Goal: Information Seeking & Learning: Learn about a topic

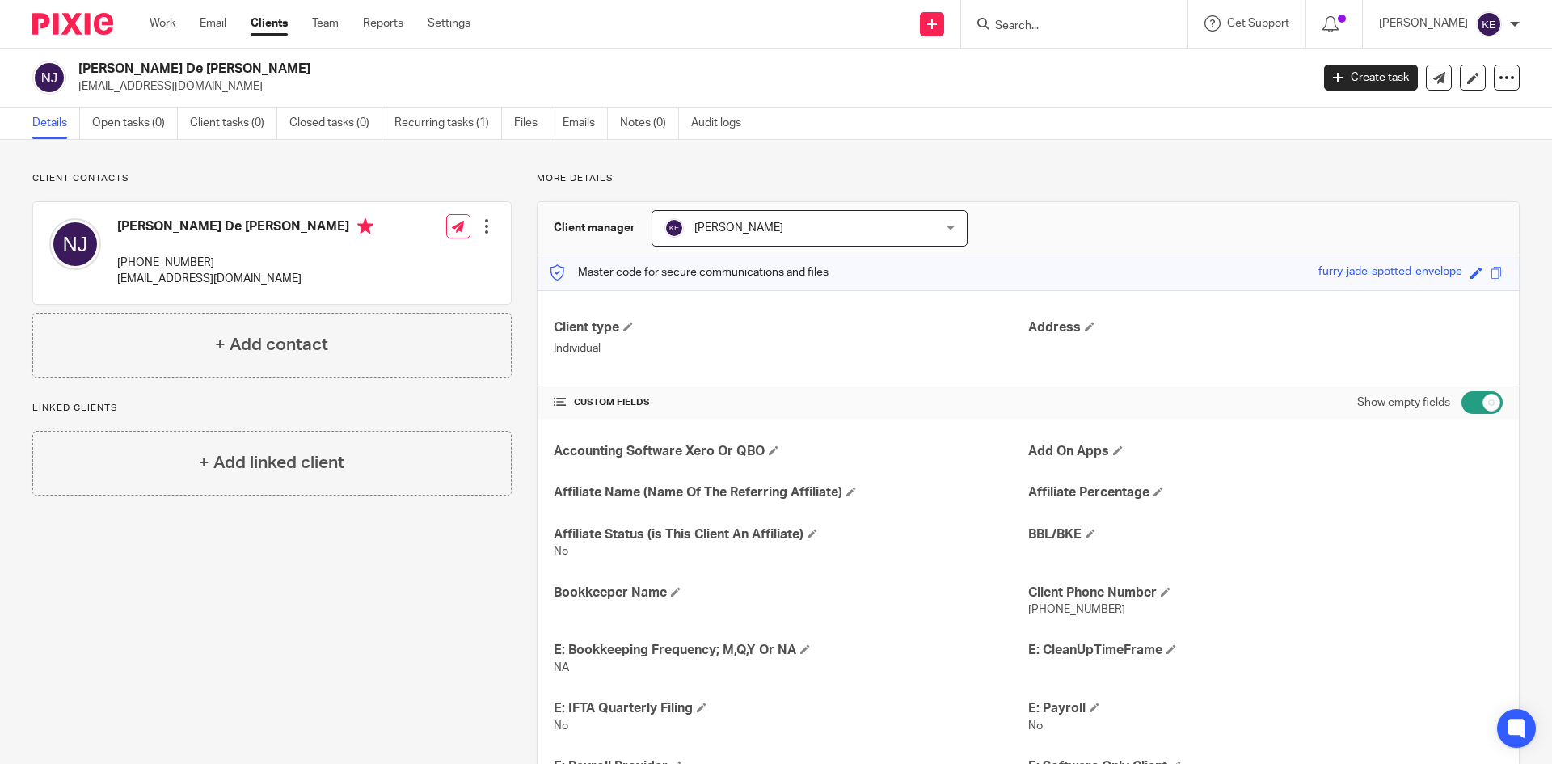
click at [1129, 26] on input "Search" at bounding box center [1065, 26] width 145 height 15
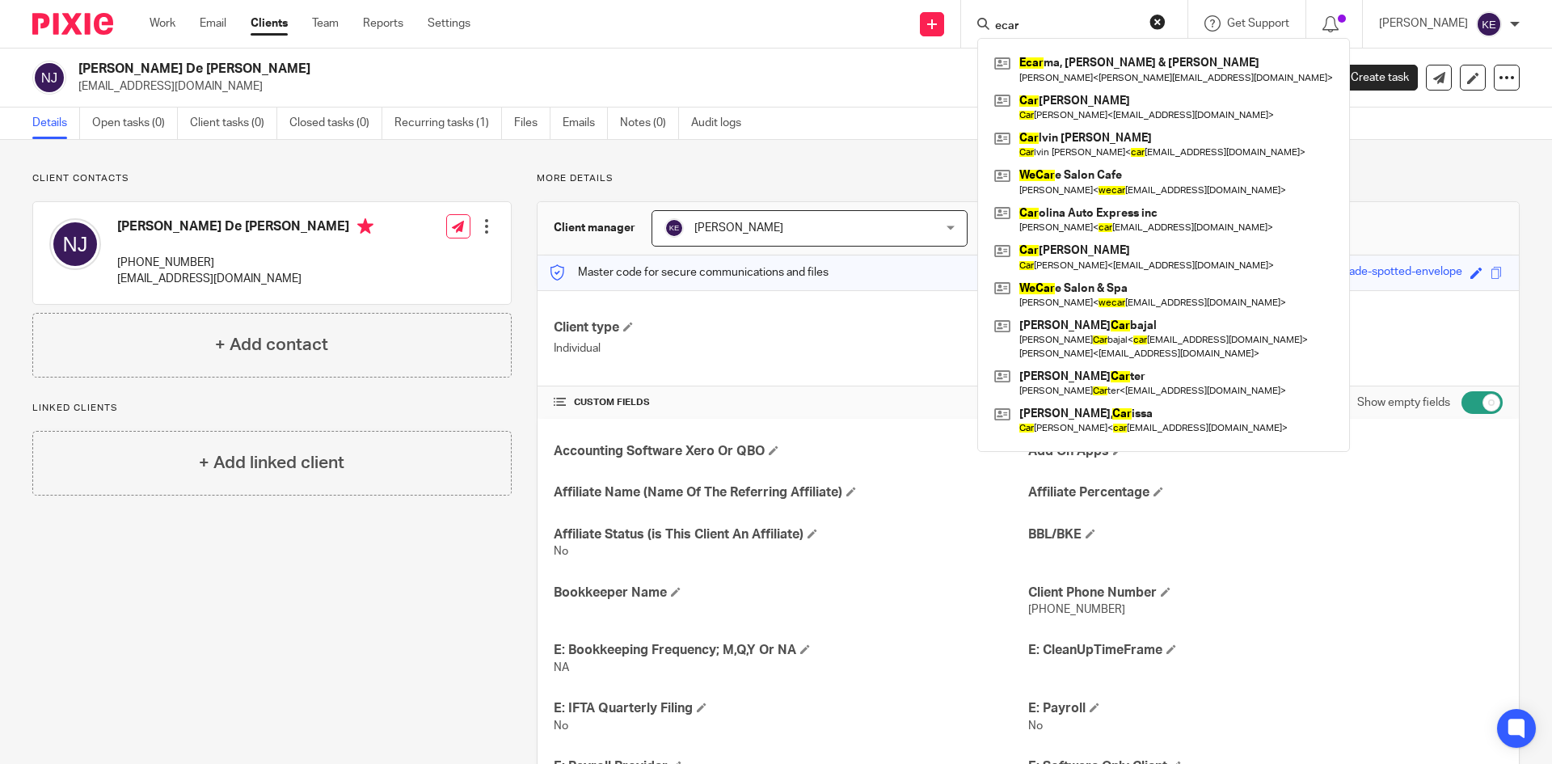
type input "ecar"
click at [1141, 80] on link at bounding box center [1163, 69] width 347 height 37
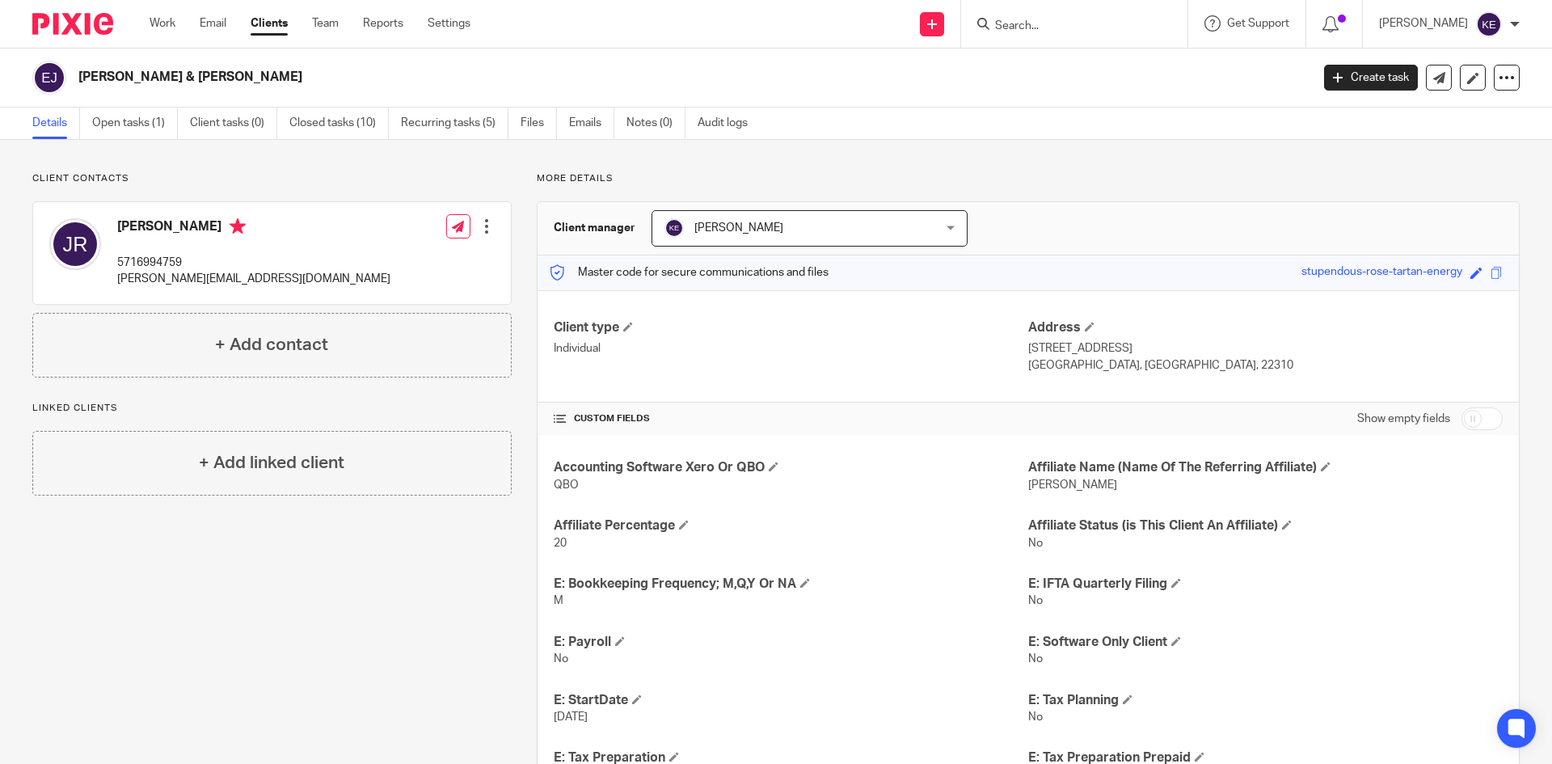
click at [586, 120] on link "Emails" at bounding box center [591, 124] width 45 height 32
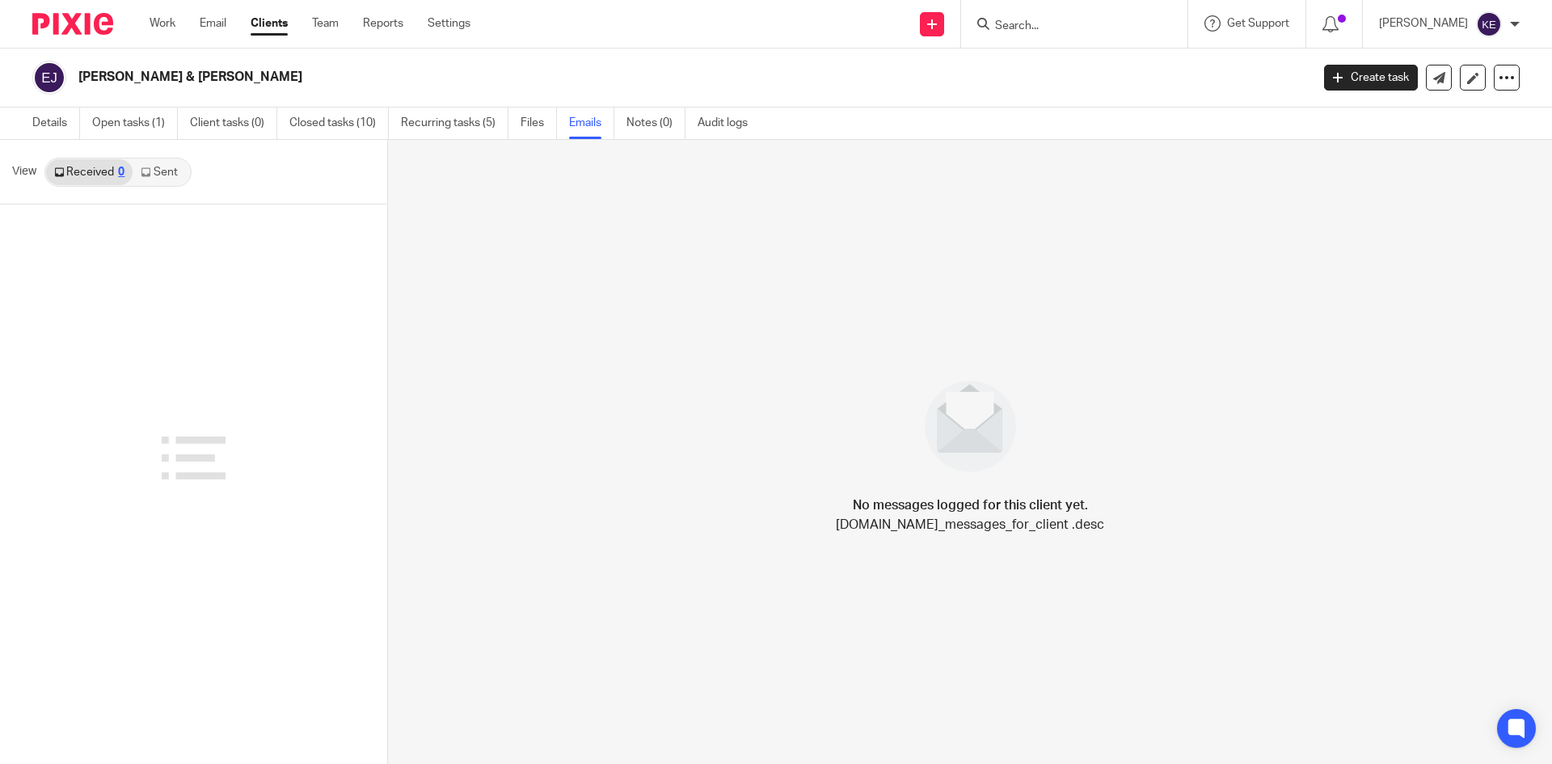
click at [161, 175] on link "Sent" at bounding box center [161, 172] width 57 height 26
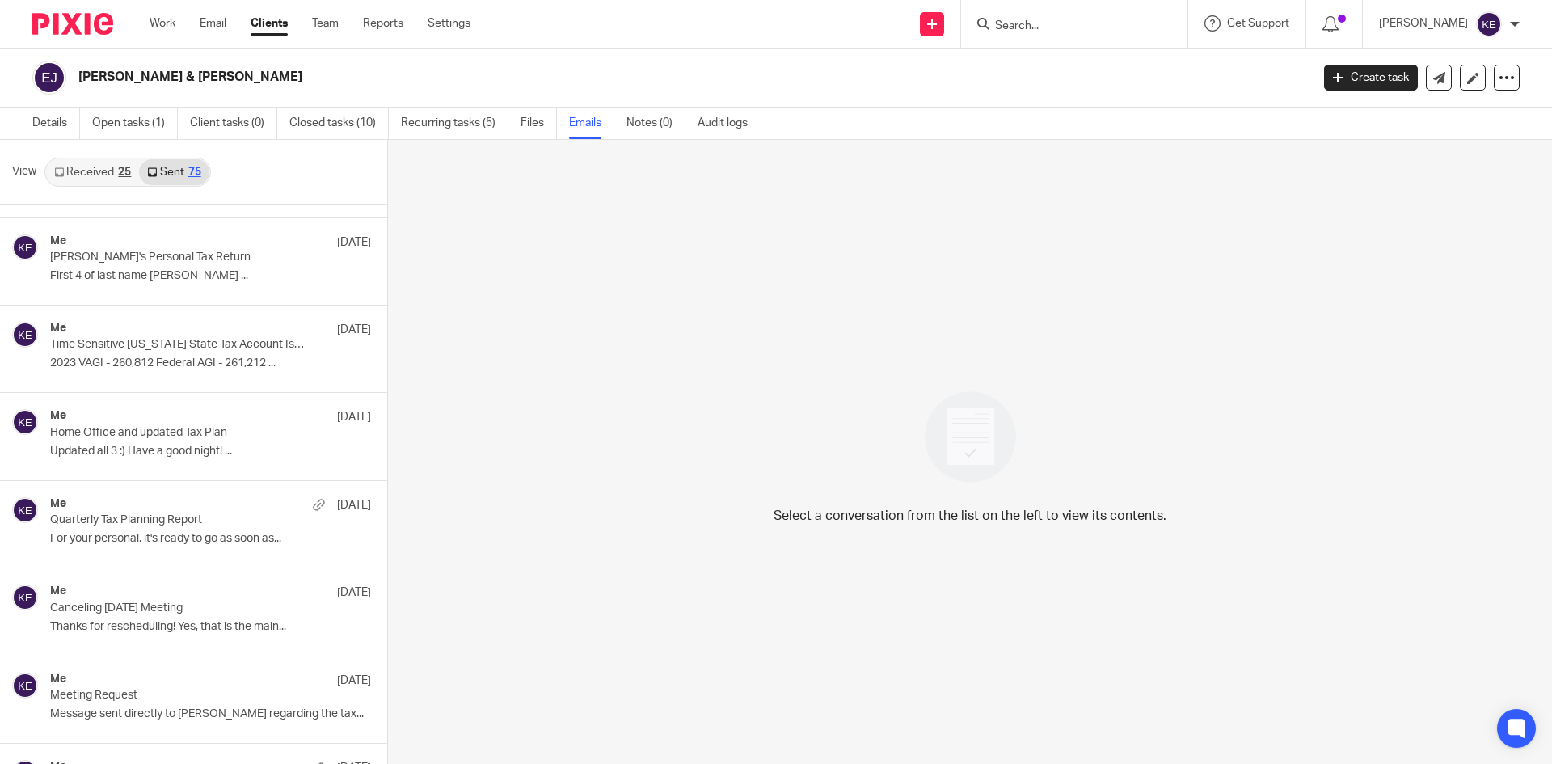
scroll to position [242, 0]
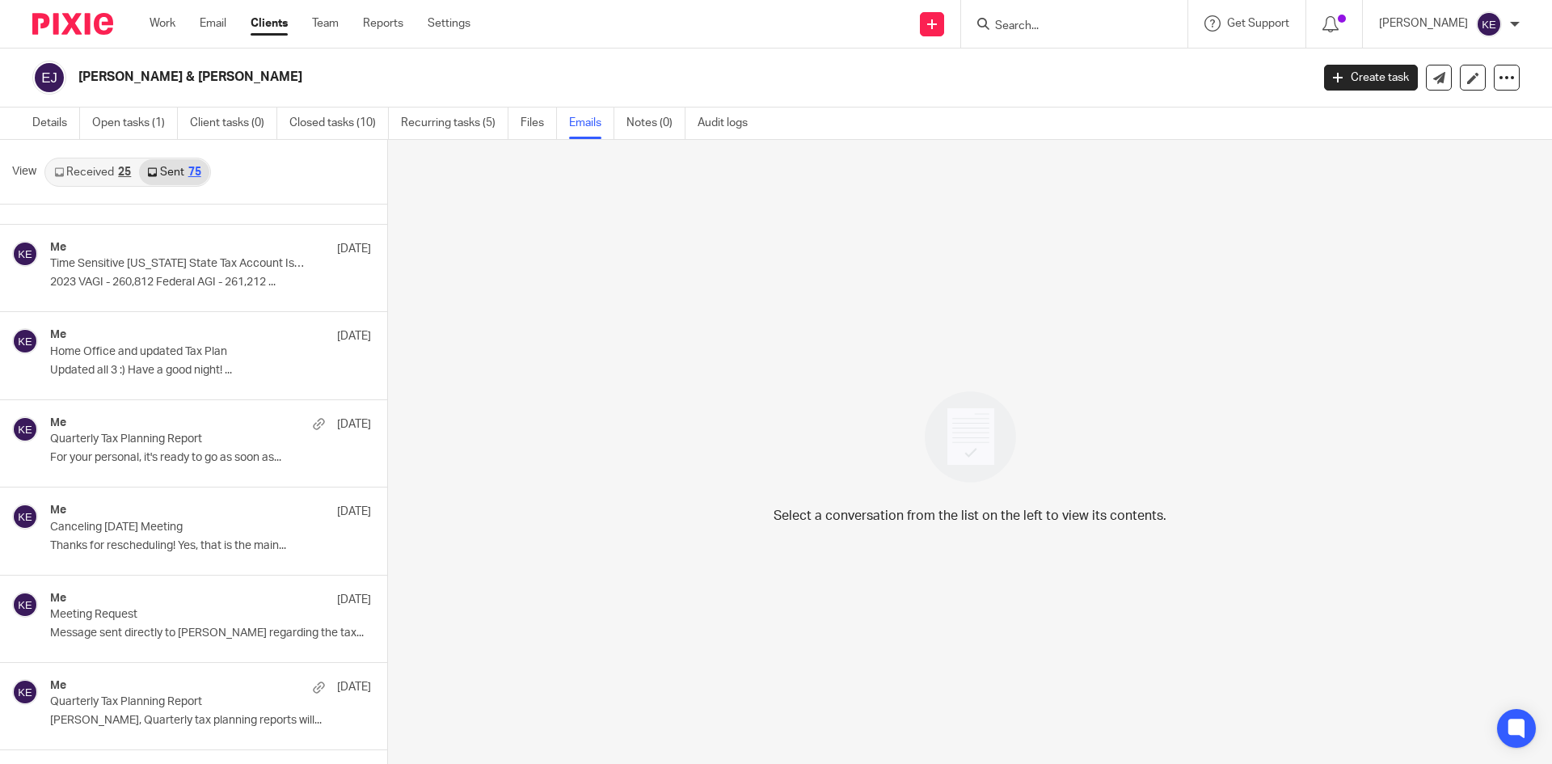
click at [166, 434] on p "Quarterly Tax Planning Report" at bounding box center [178, 439] width 257 height 14
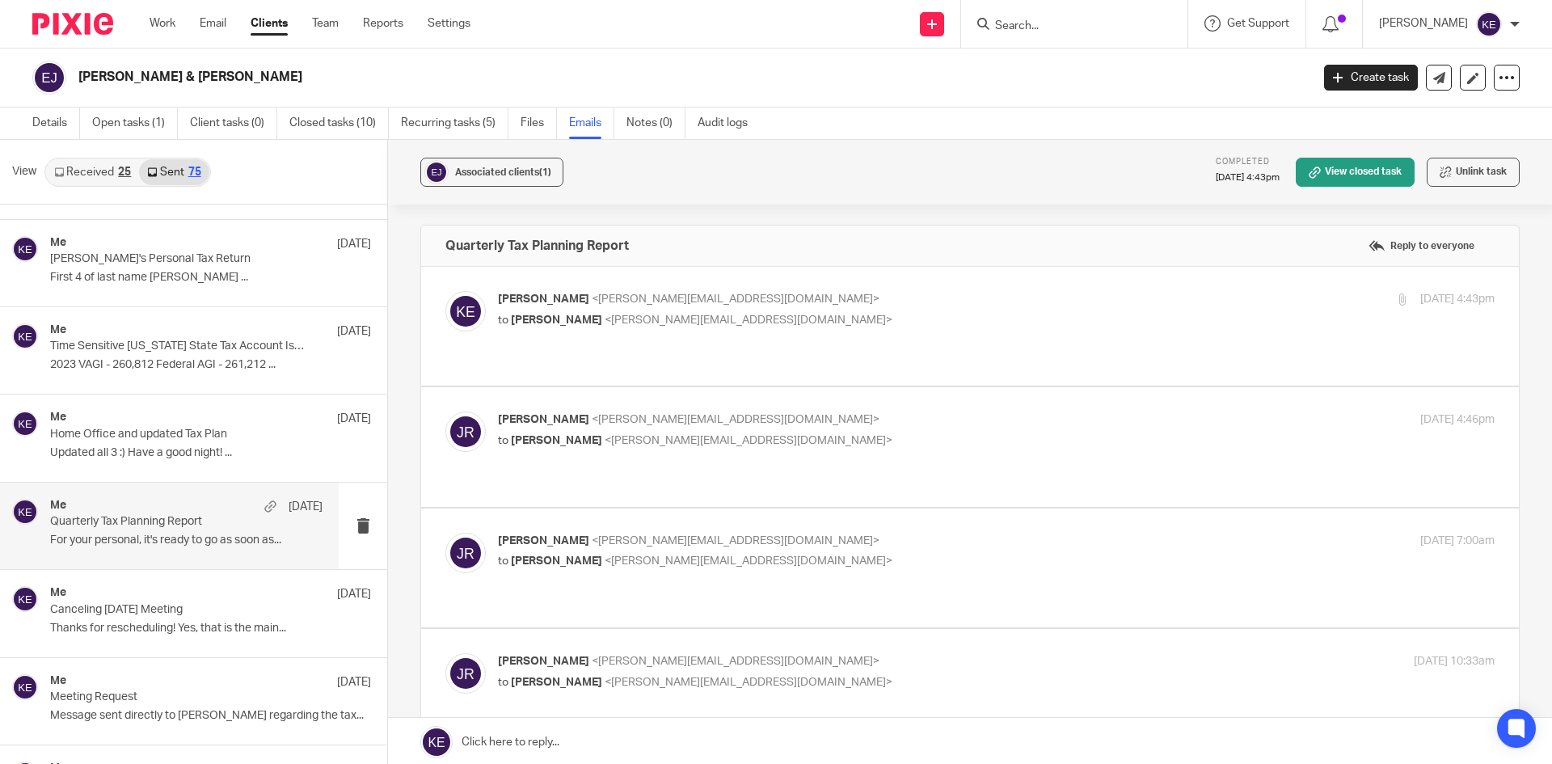
scroll to position [162, 0]
click at [161, 437] on p "Home Office and updated Tax Plan" at bounding box center [178, 433] width 257 height 14
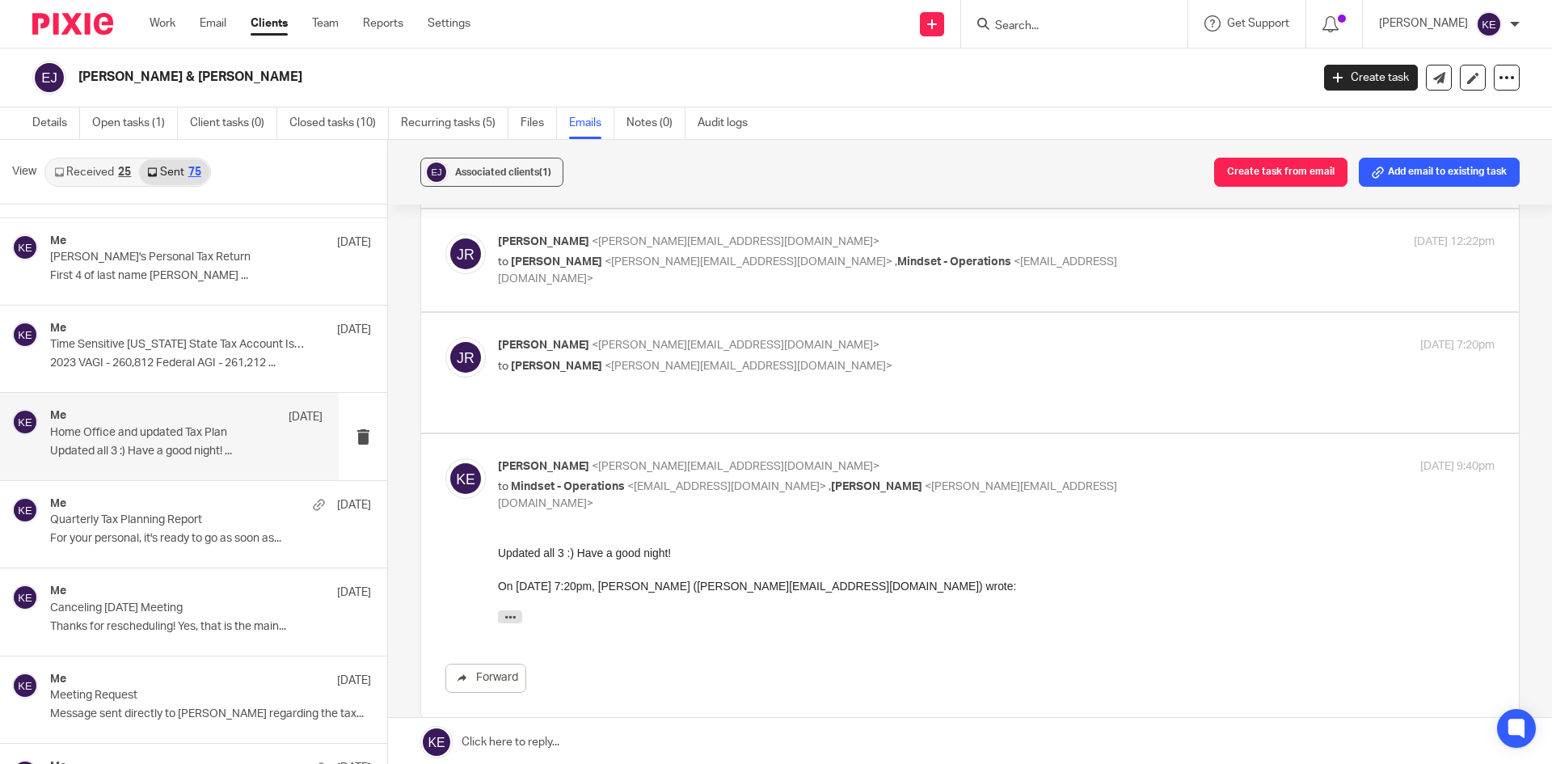
click at [867, 348] on p "Joni Rae <joni@themindsetgroup.com>" at bounding box center [830, 345] width 664 height 17
checkbox input "true"
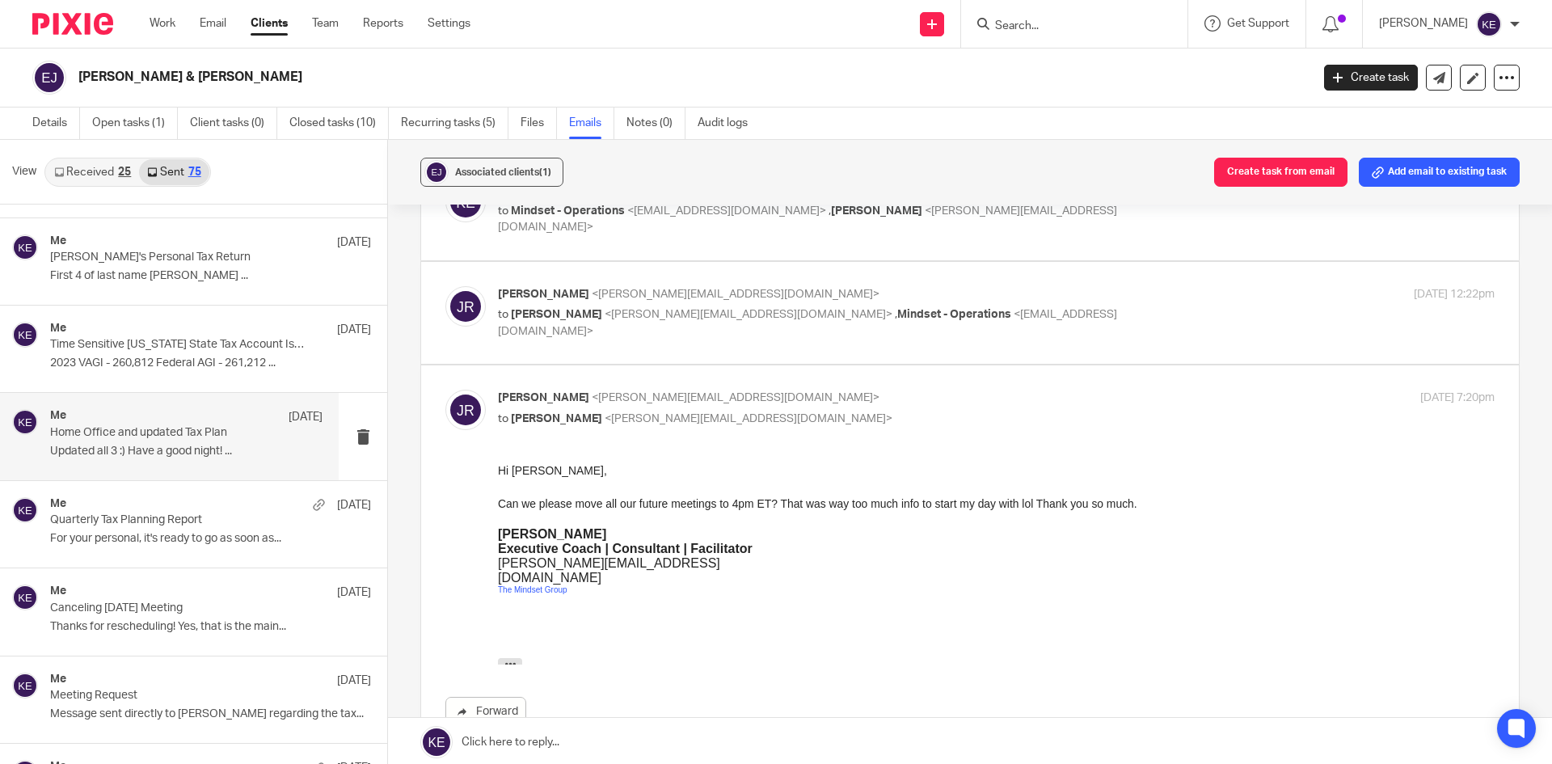
scroll to position [81, 0]
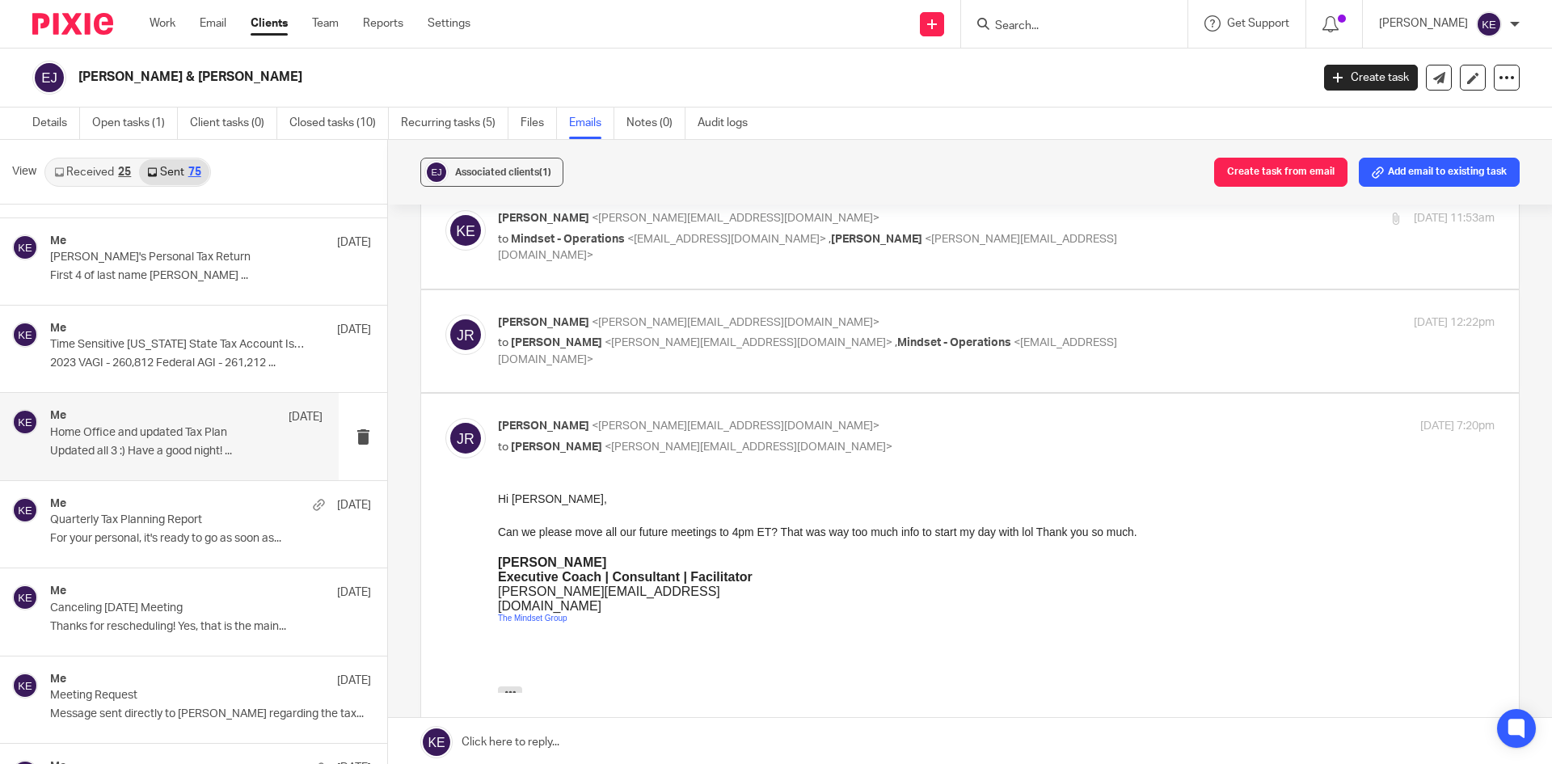
click at [145, 351] on p "Time Sensitive Virginia State Tax Account Issue/Request (+Update/Question)" at bounding box center [178, 345] width 257 height 14
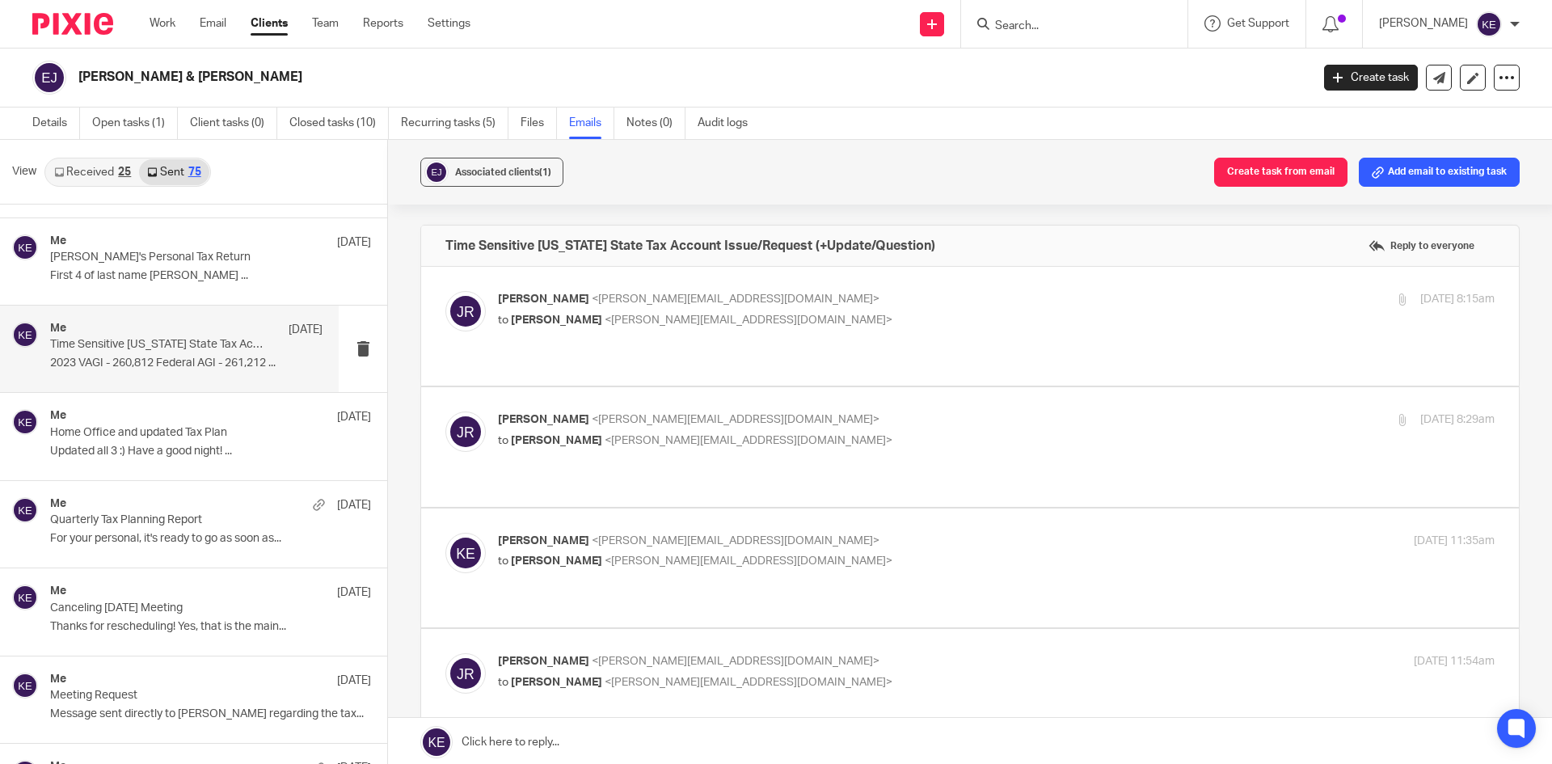
scroll to position [0, 0]
click at [142, 521] on p "Quarterly Tax Planning Report" at bounding box center [178, 520] width 257 height 14
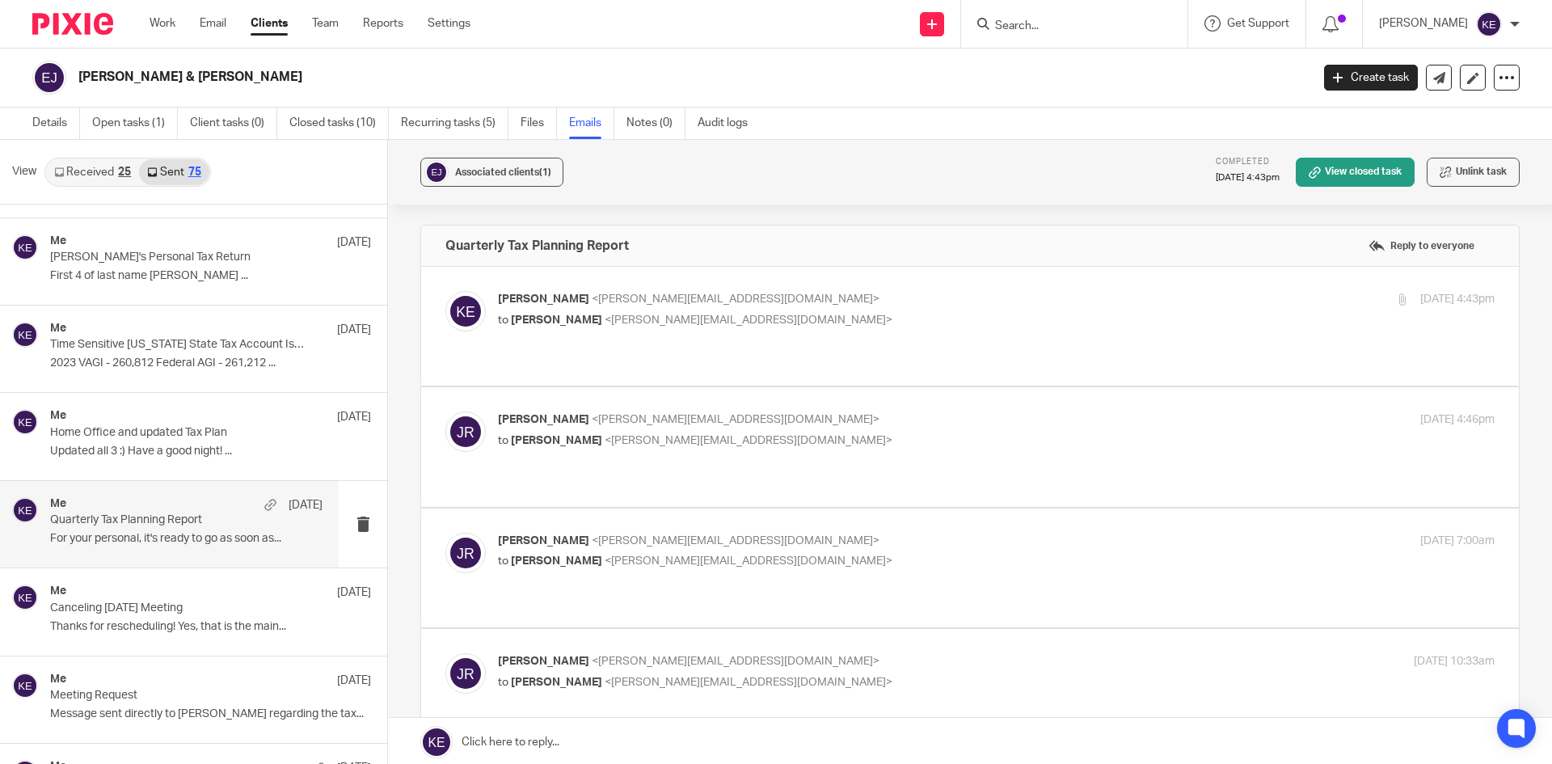
click at [130, 121] on link "Open tasks (1)" at bounding box center [135, 124] width 86 height 32
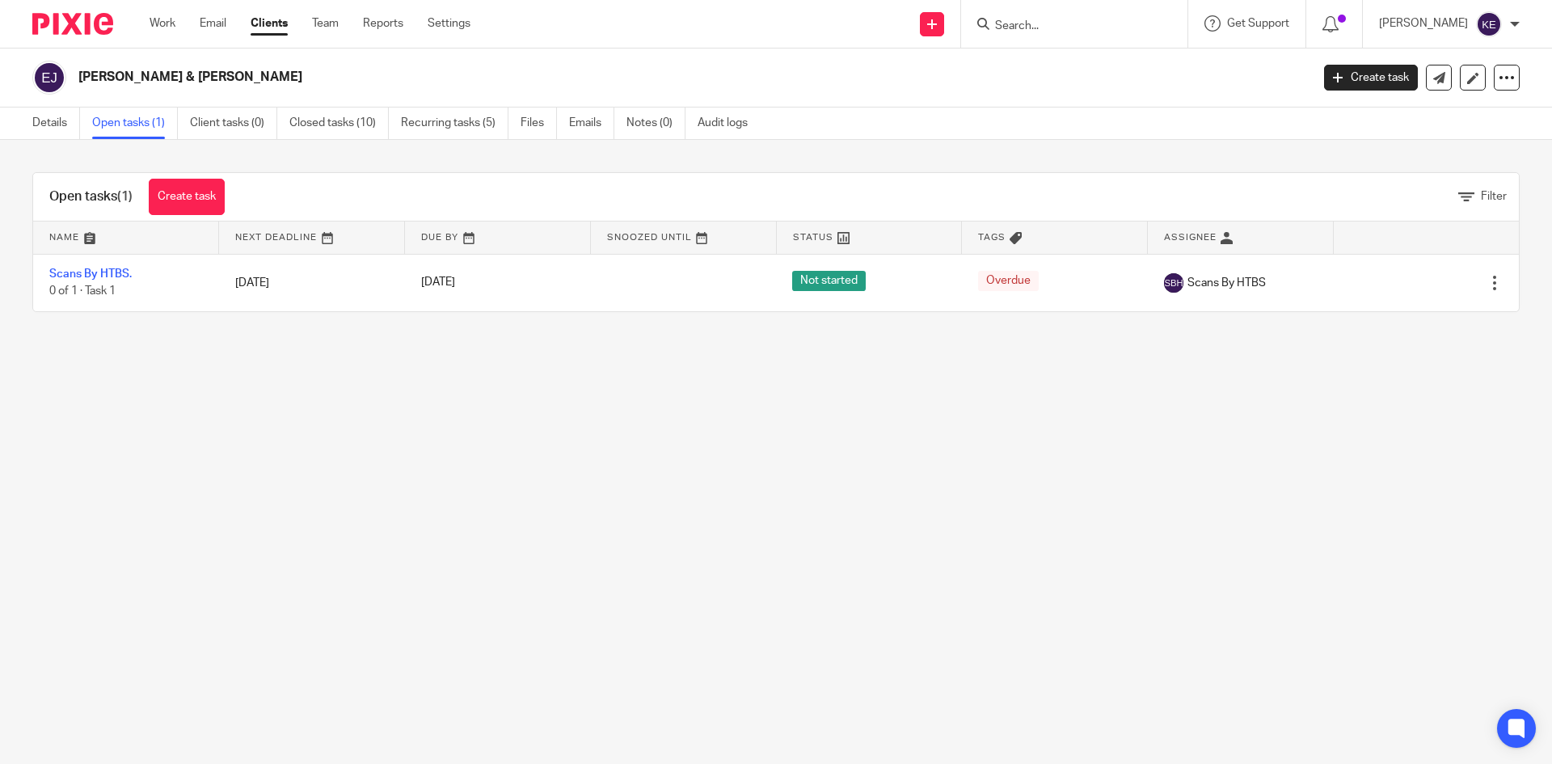
click at [1054, 23] on input "Search" at bounding box center [1065, 26] width 145 height 15
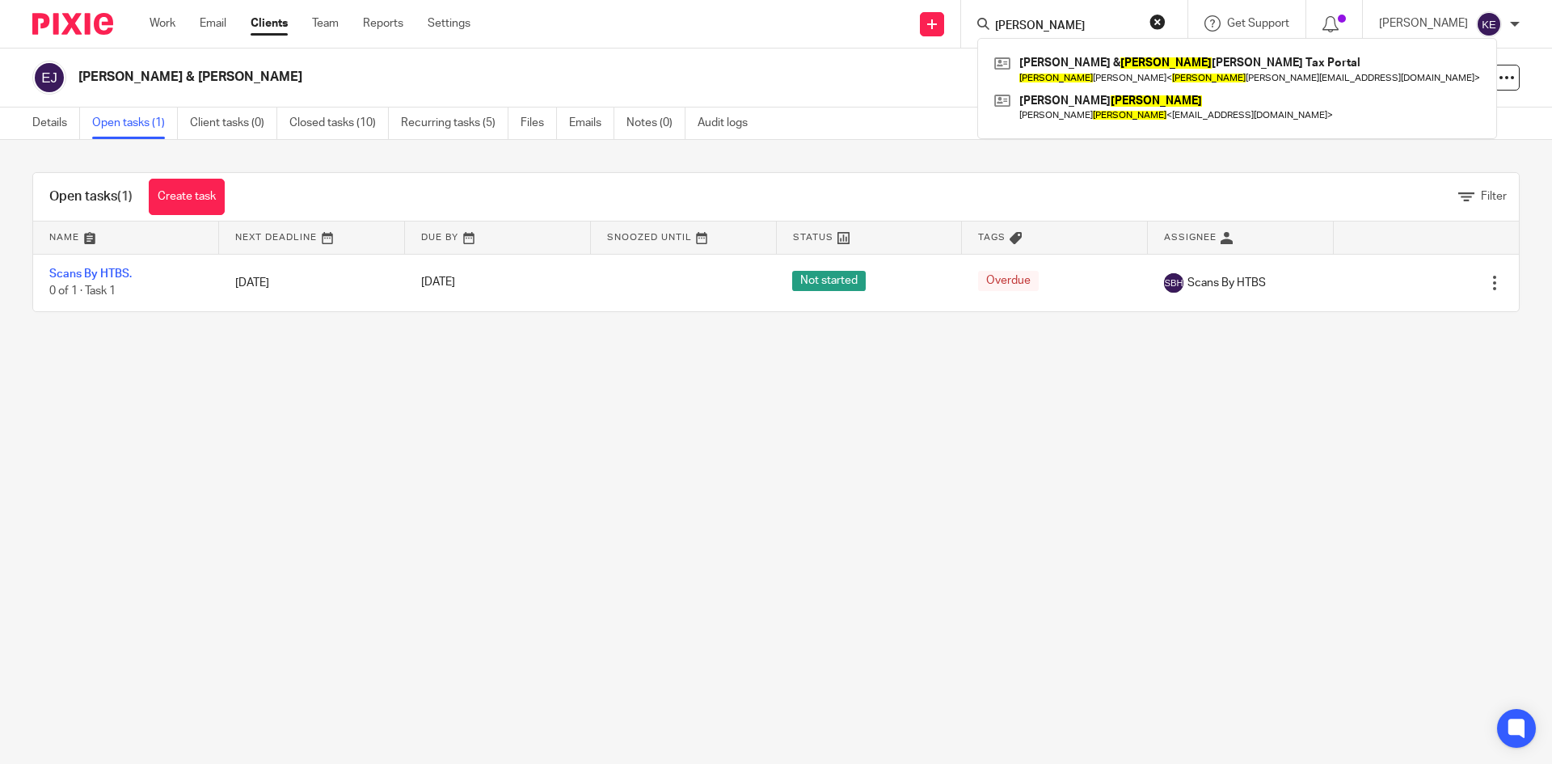
type input "saylor"
click at [1083, 65] on link at bounding box center [1237, 69] width 494 height 37
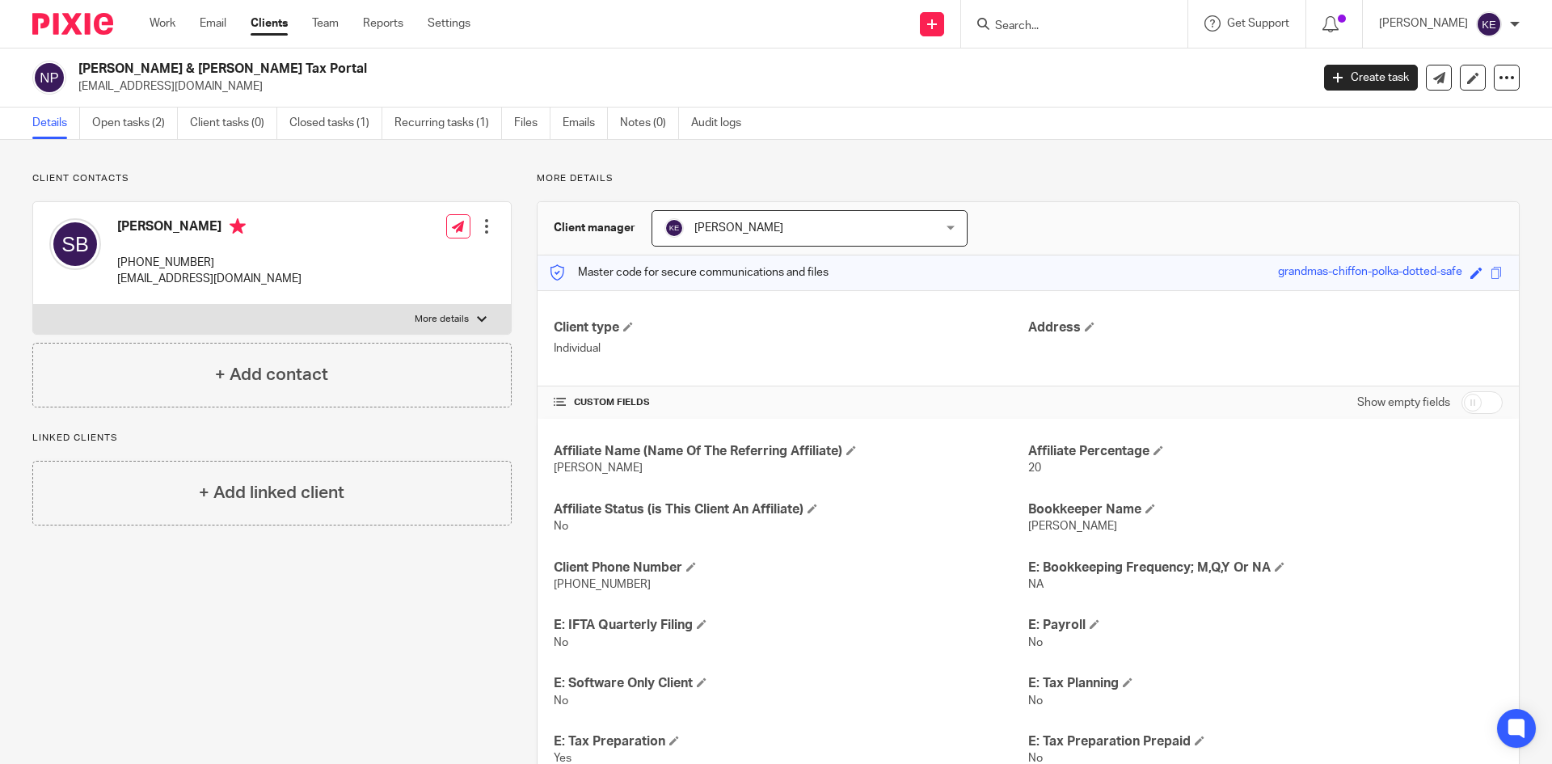
click at [571, 123] on link "Emails" at bounding box center [585, 124] width 45 height 32
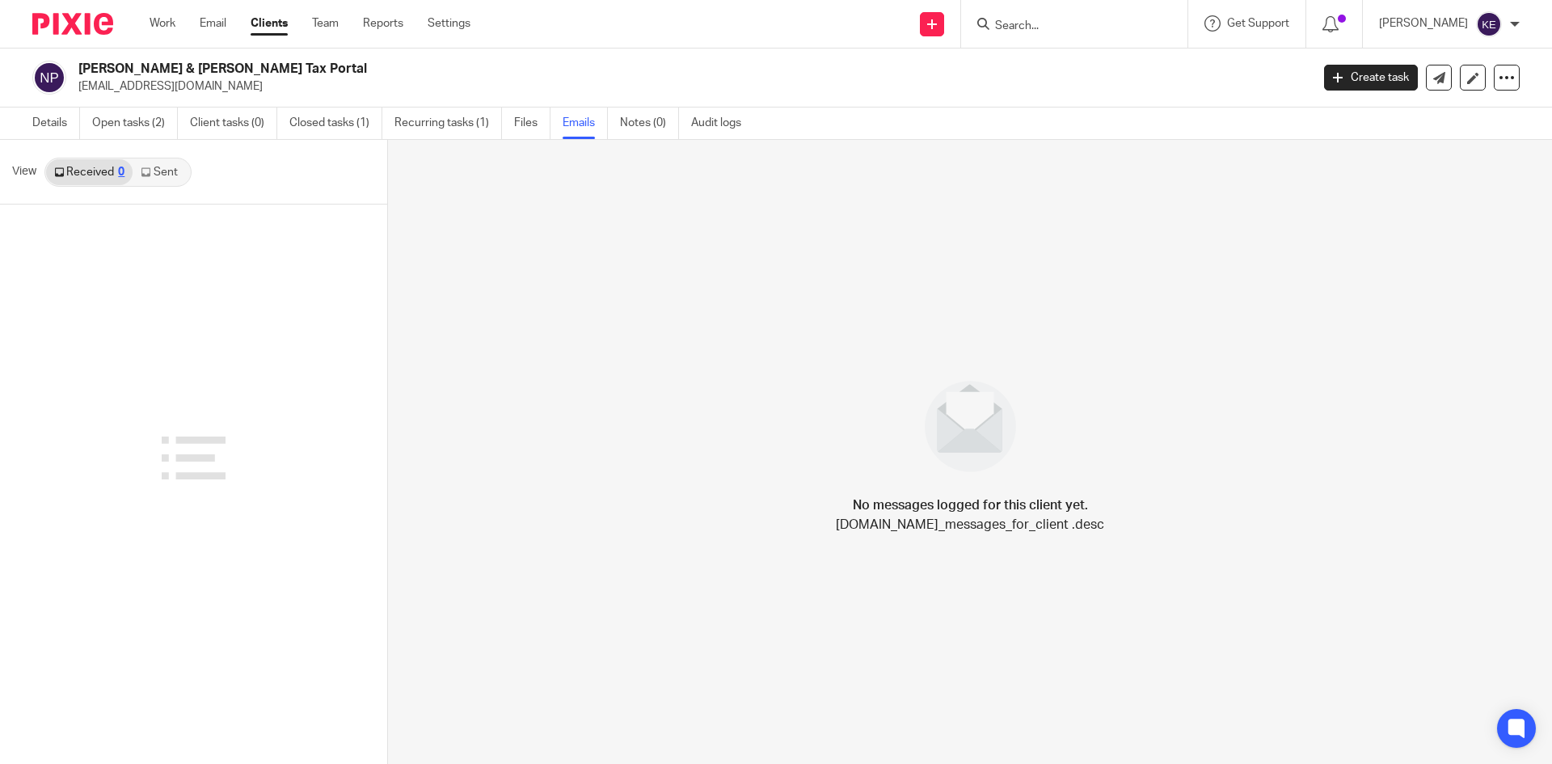
click at [167, 171] on link "Sent" at bounding box center [161, 172] width 57 height 26
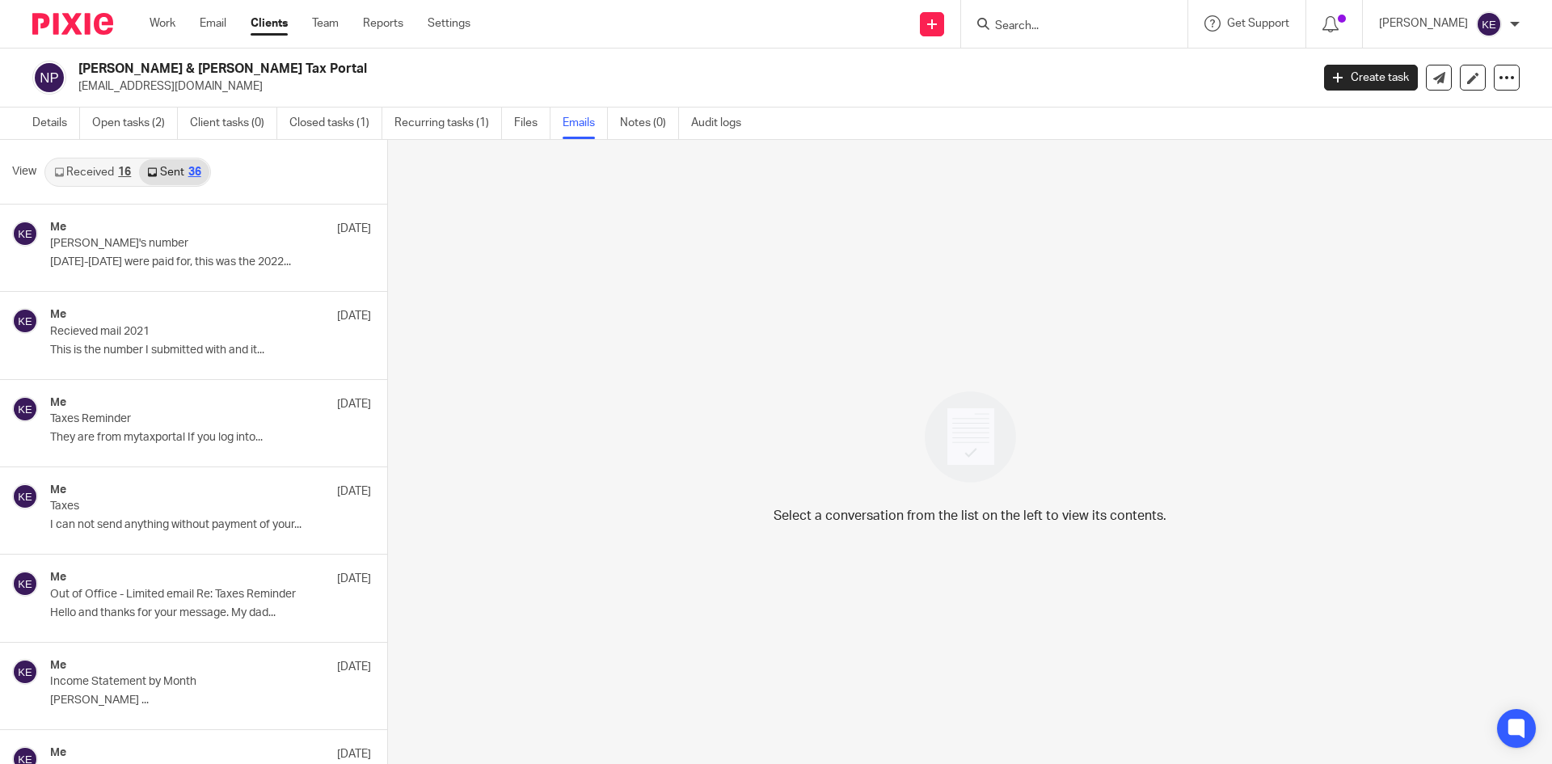
click at [169, 241] on p "Nicole's number" at bounding box center [178, 244] width 257 height 14
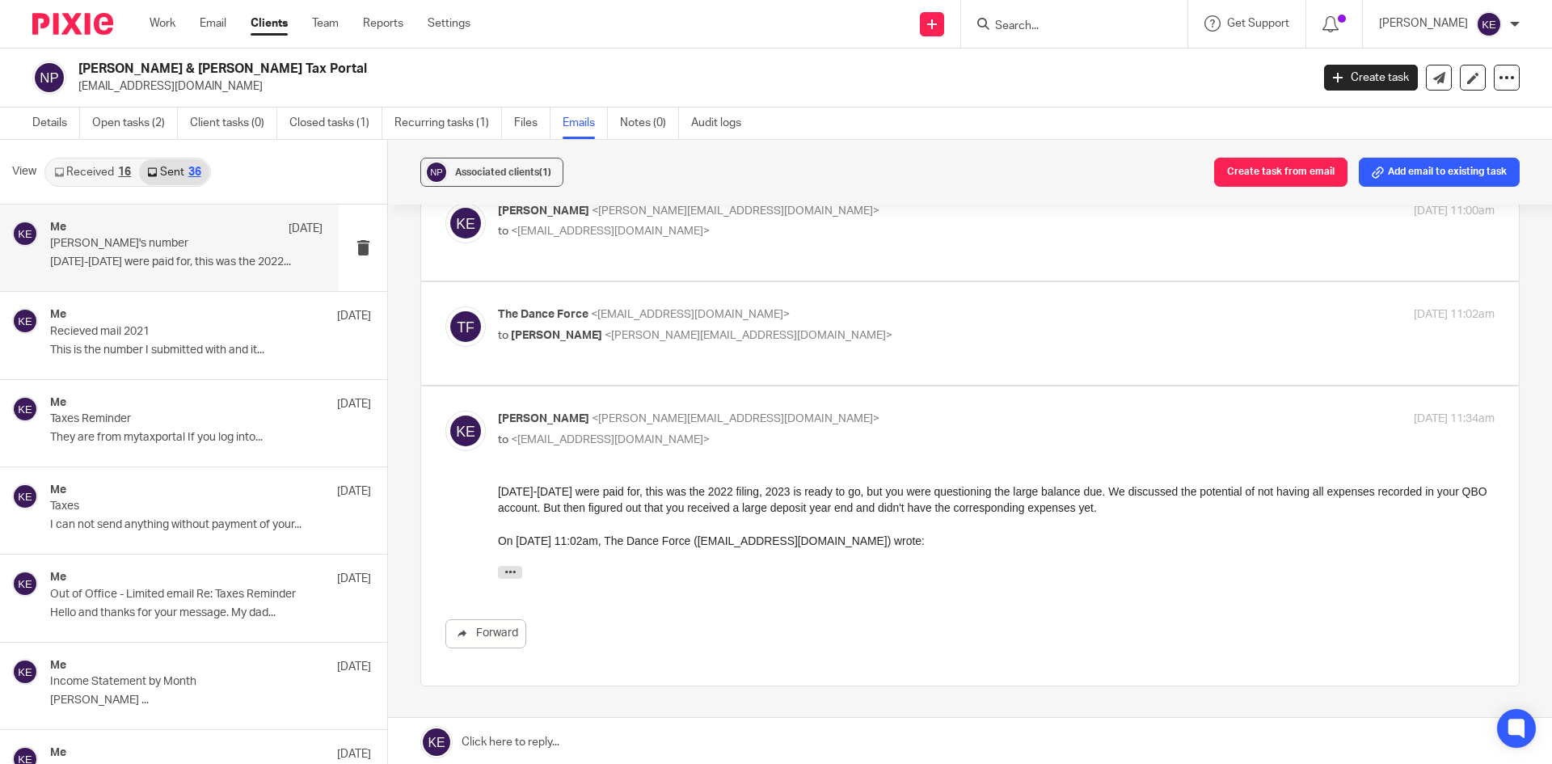
scroll to position [242, 0]
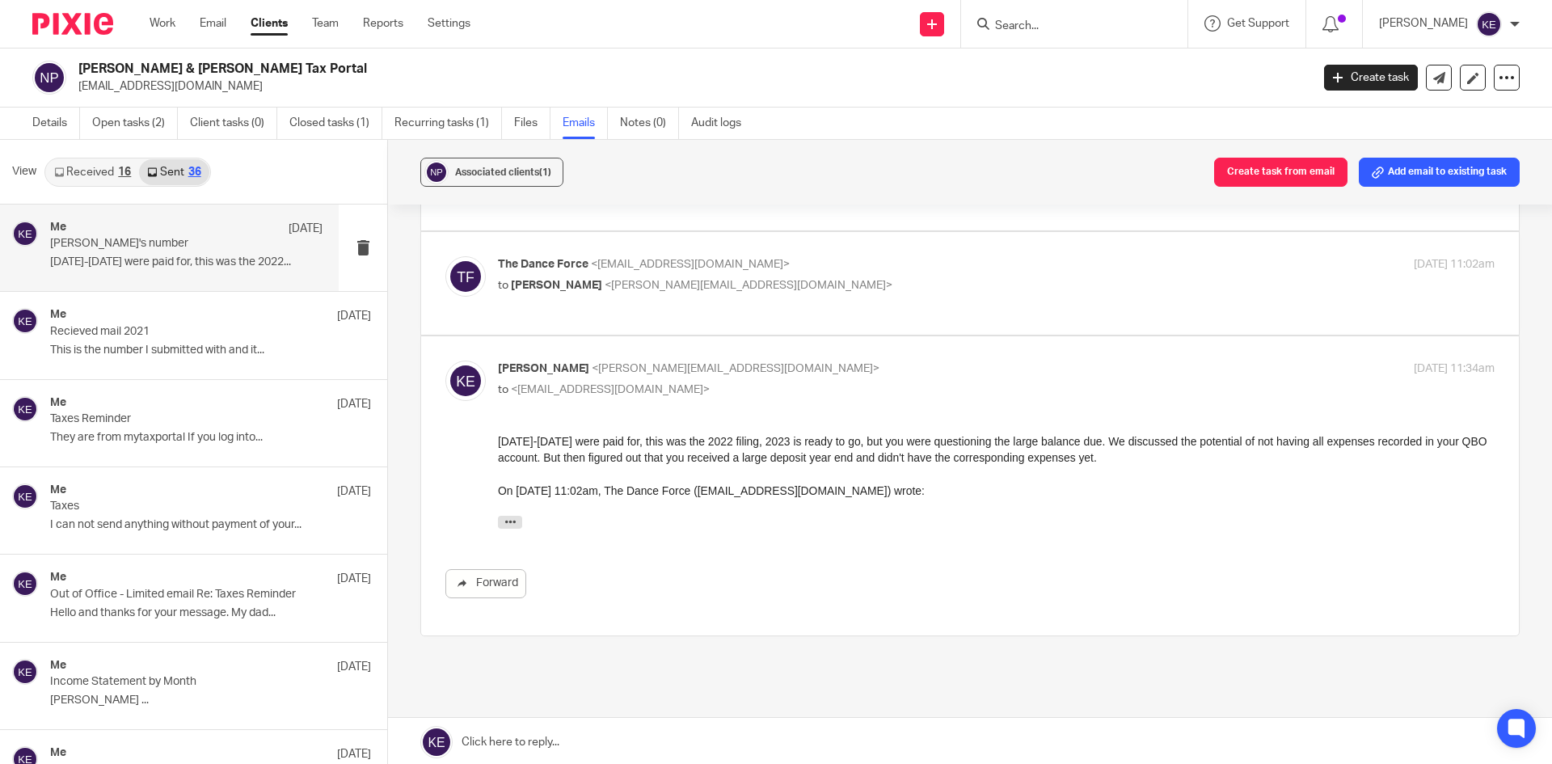
click at [832, 293] on p "to Kim Erick <kim@hometimebusinessservices.com>" at bounding box center [830, 285] width 664 height 17
checkbox input "true"
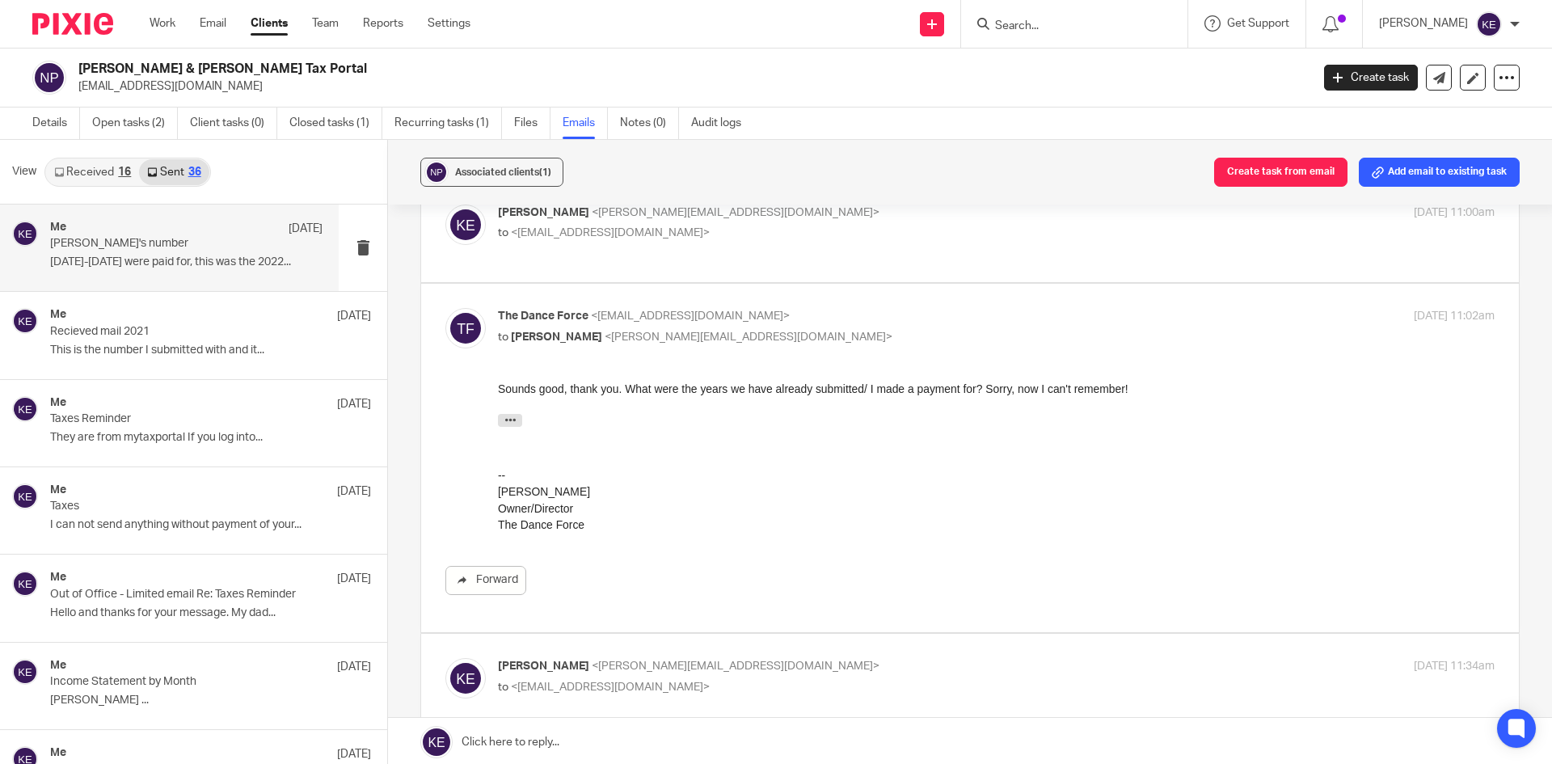
scroll to position [162, 0]
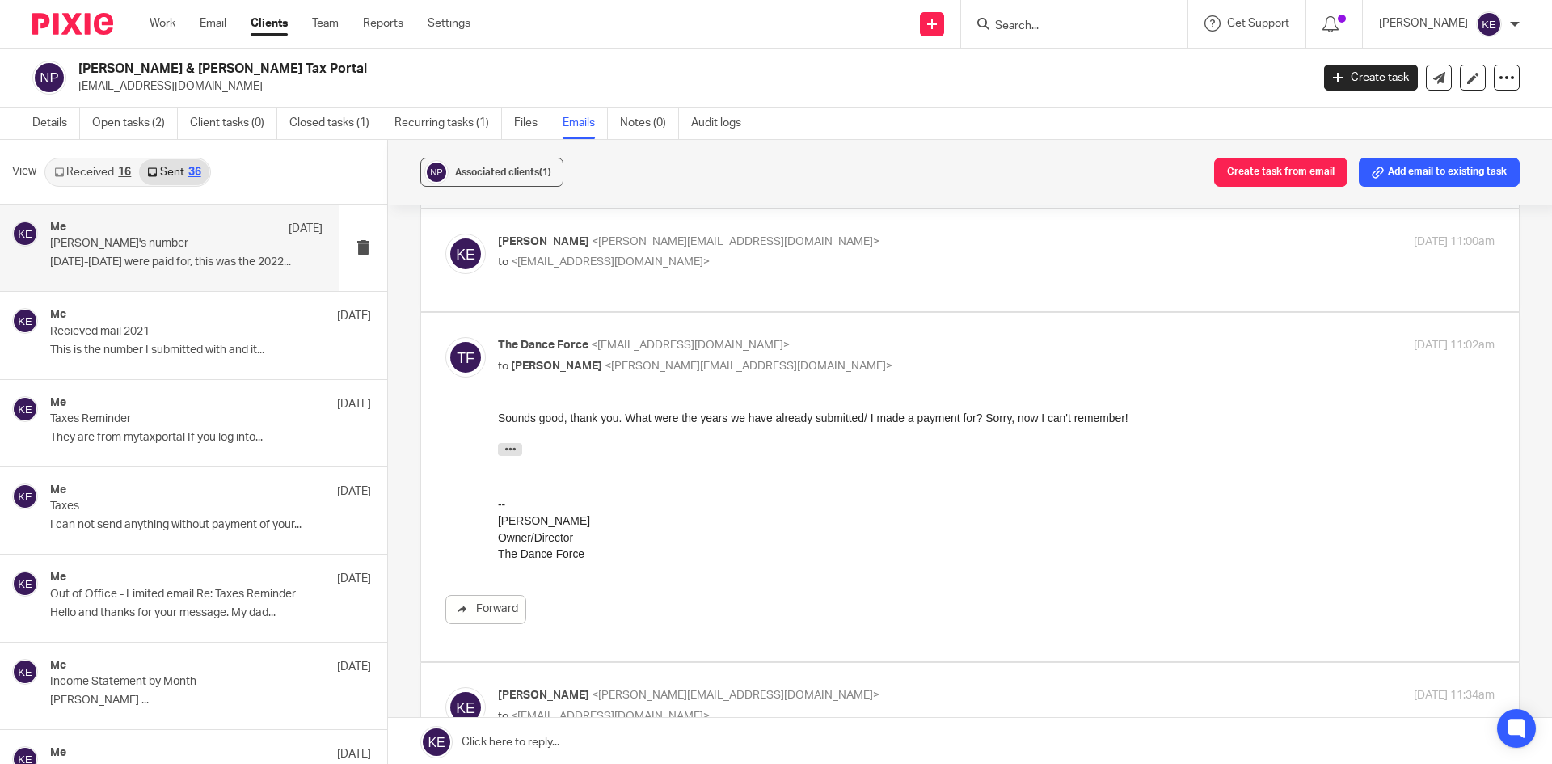
click at [832, 251] on p "Kim Erick <kim@hometimebusinessservices.com>" at bounding box center [830, 242] width 664 height 17
checkbox input "true"
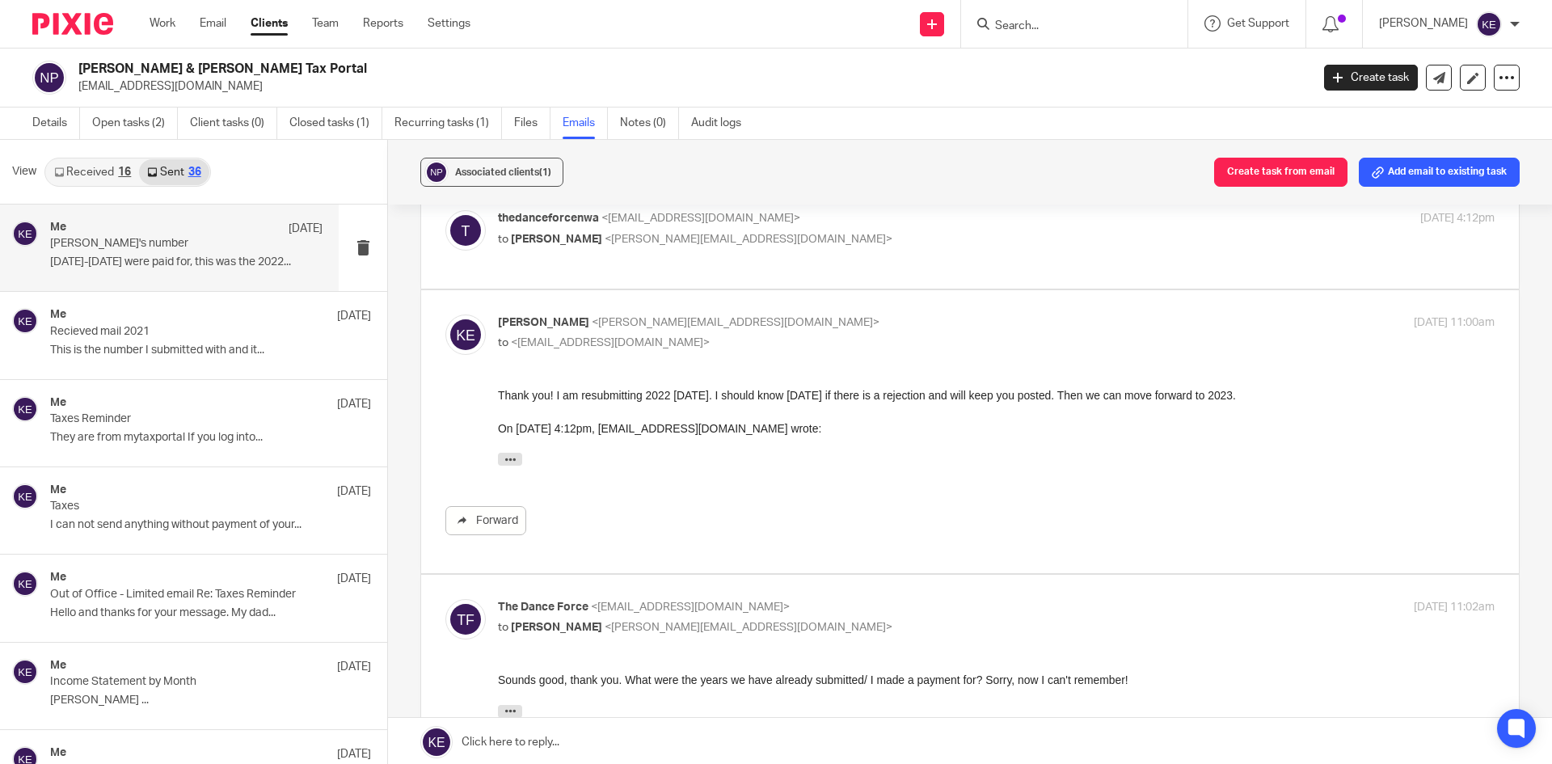
scroll to position [0, 0]
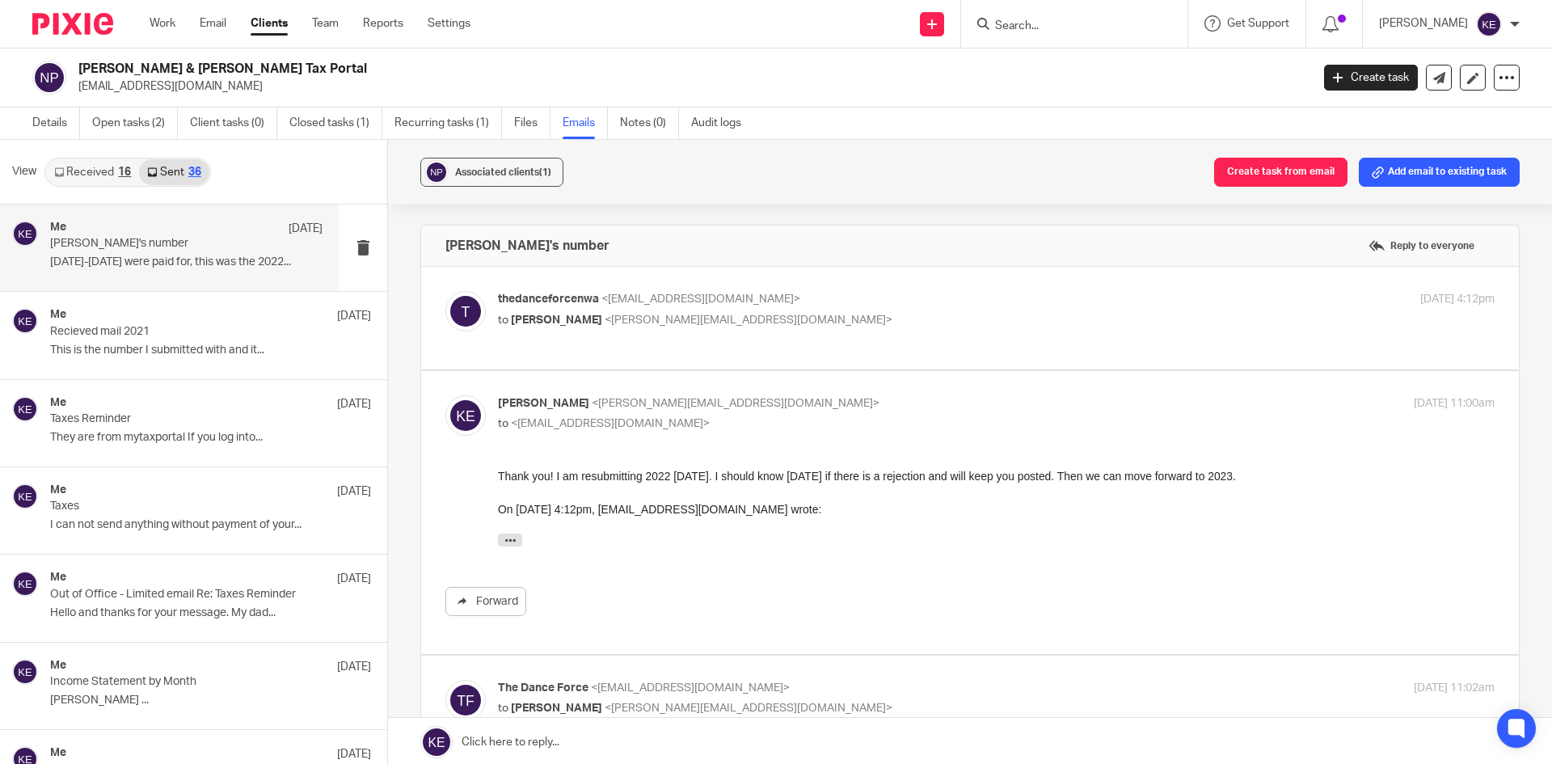
click at [826, 314] on p "to Kim Erick <kim@hometimebusinessservices.com>" at bounding box center [830, 320] width 664 height 17
checkbox input "true"
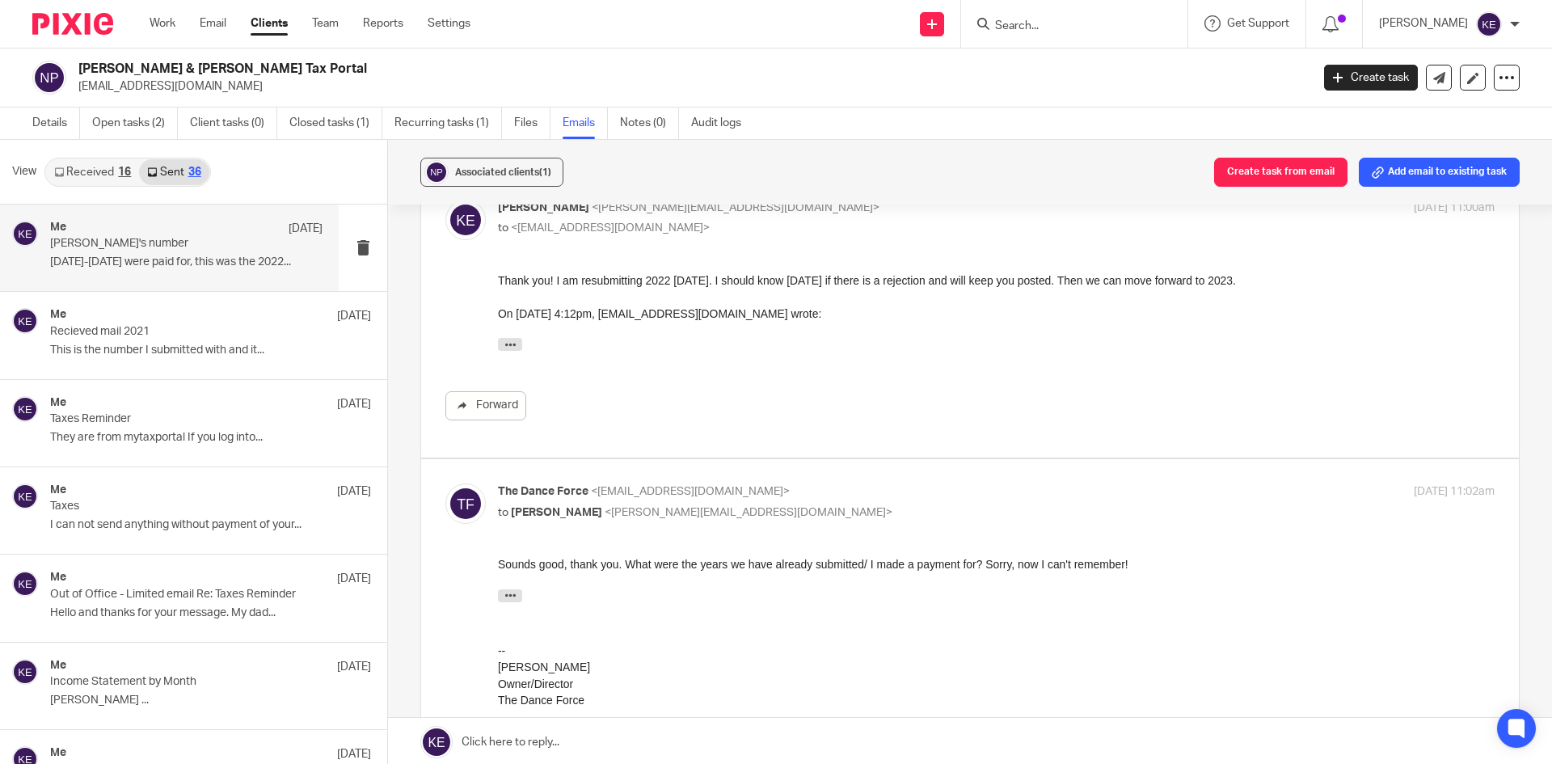
scroll to position [727, 0]
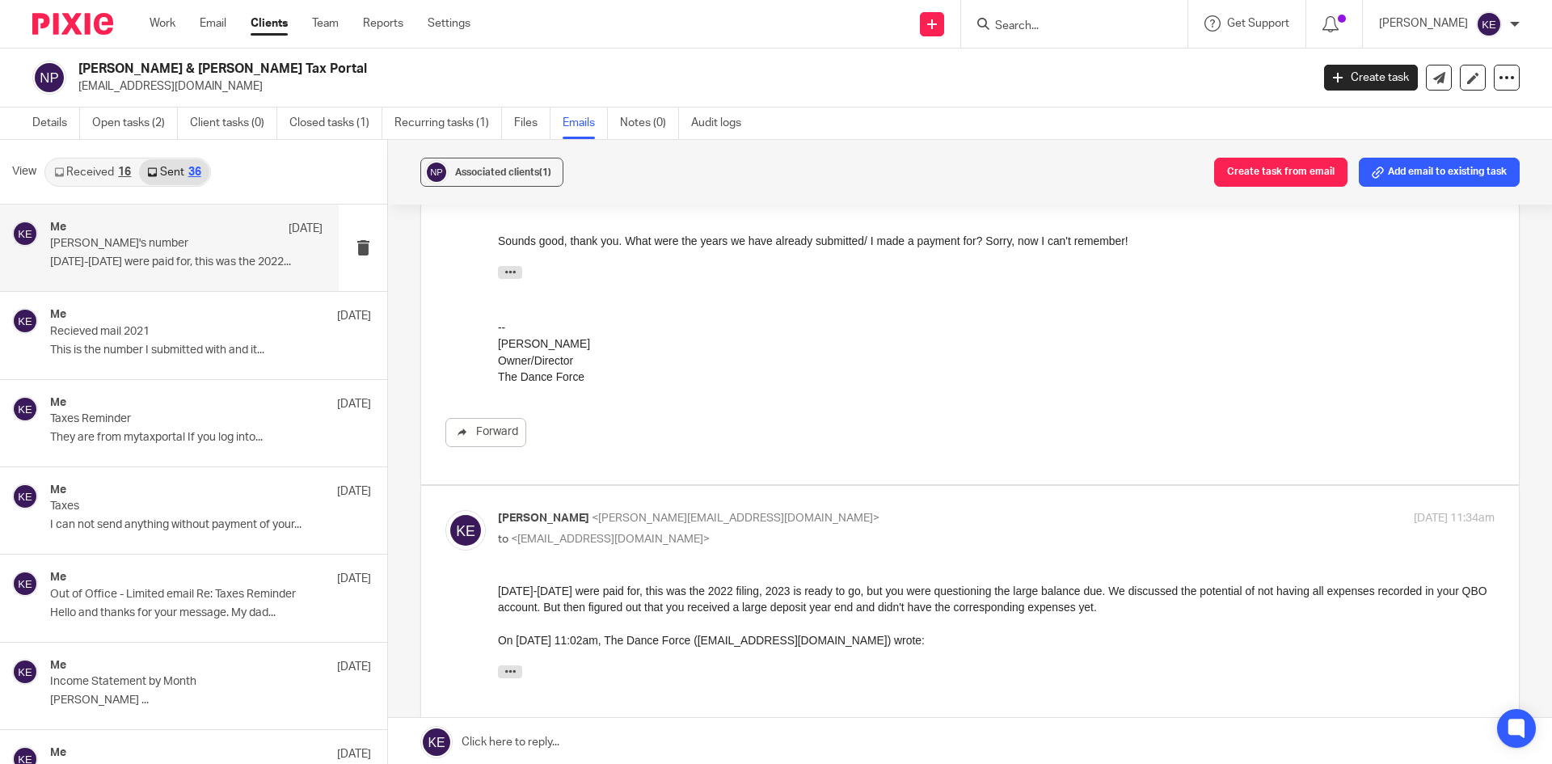
click at [212, 21] on link "Email" at bounding box center [213, 23] width 27 height 16
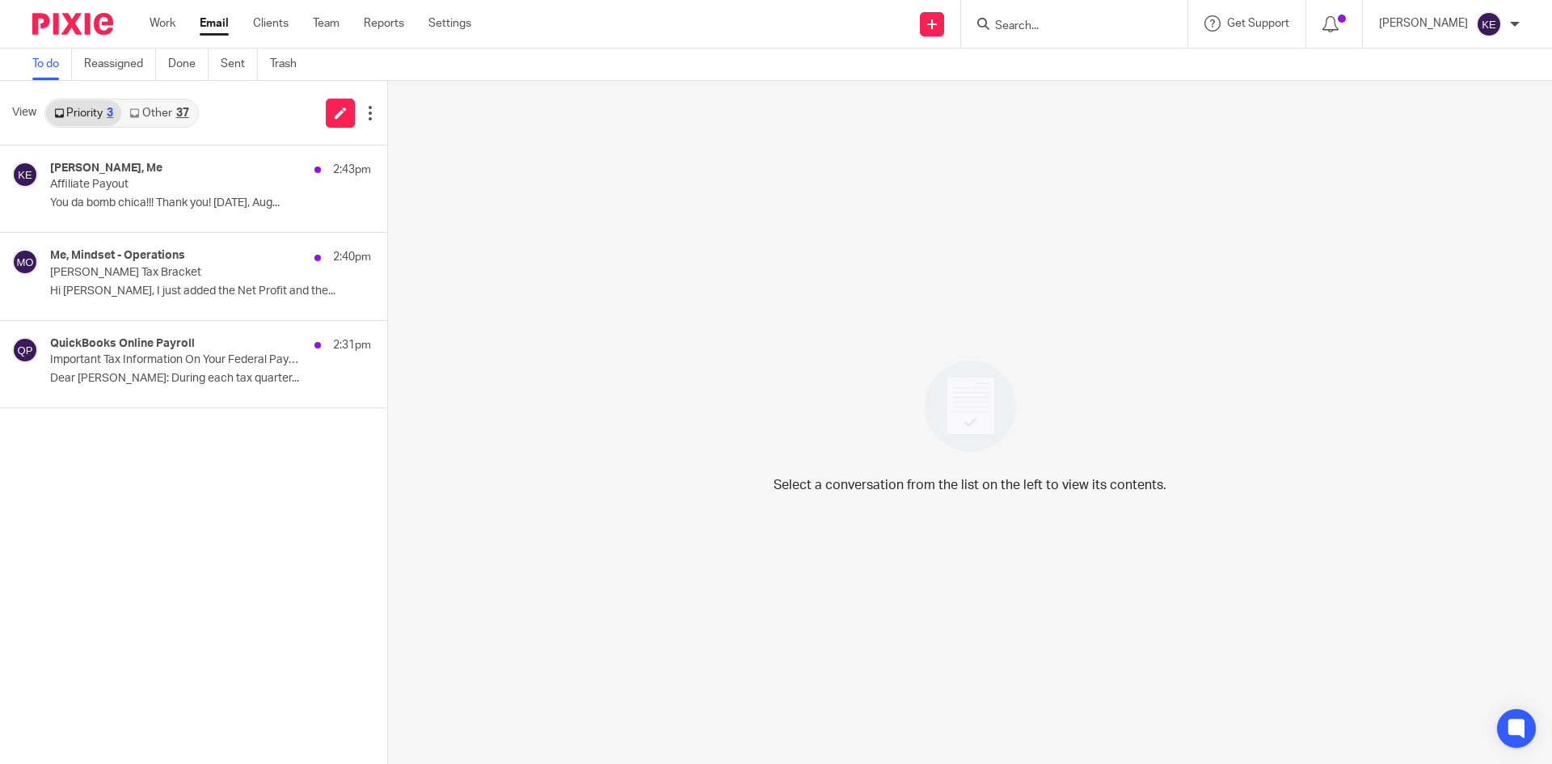
click at [188, 183] on p "Affiliate Payout" at bounding box center [178, 185] width 257 height 14
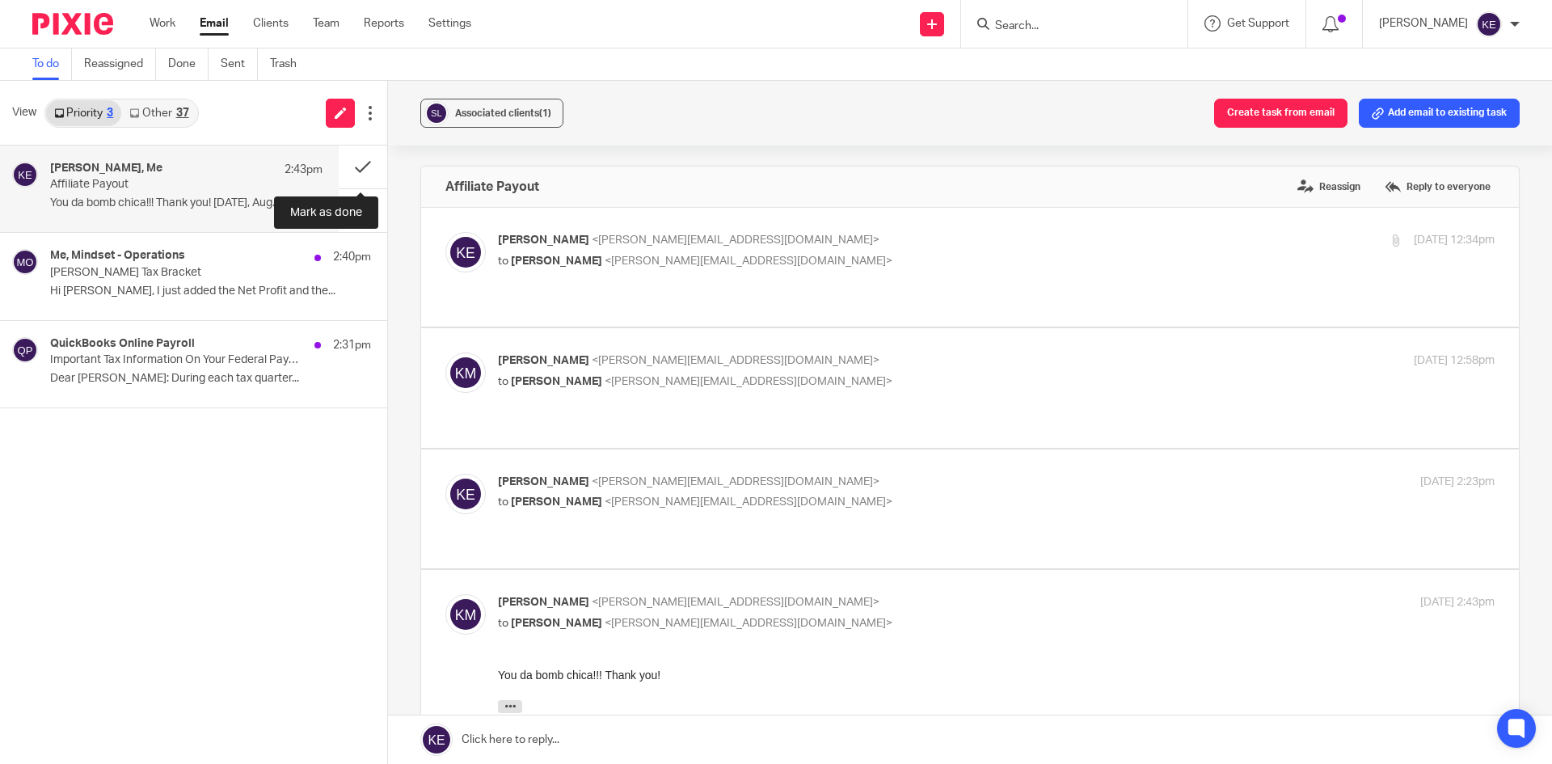
click at [356, 159] on button at bounding box center [363, 166] width 48 height 43
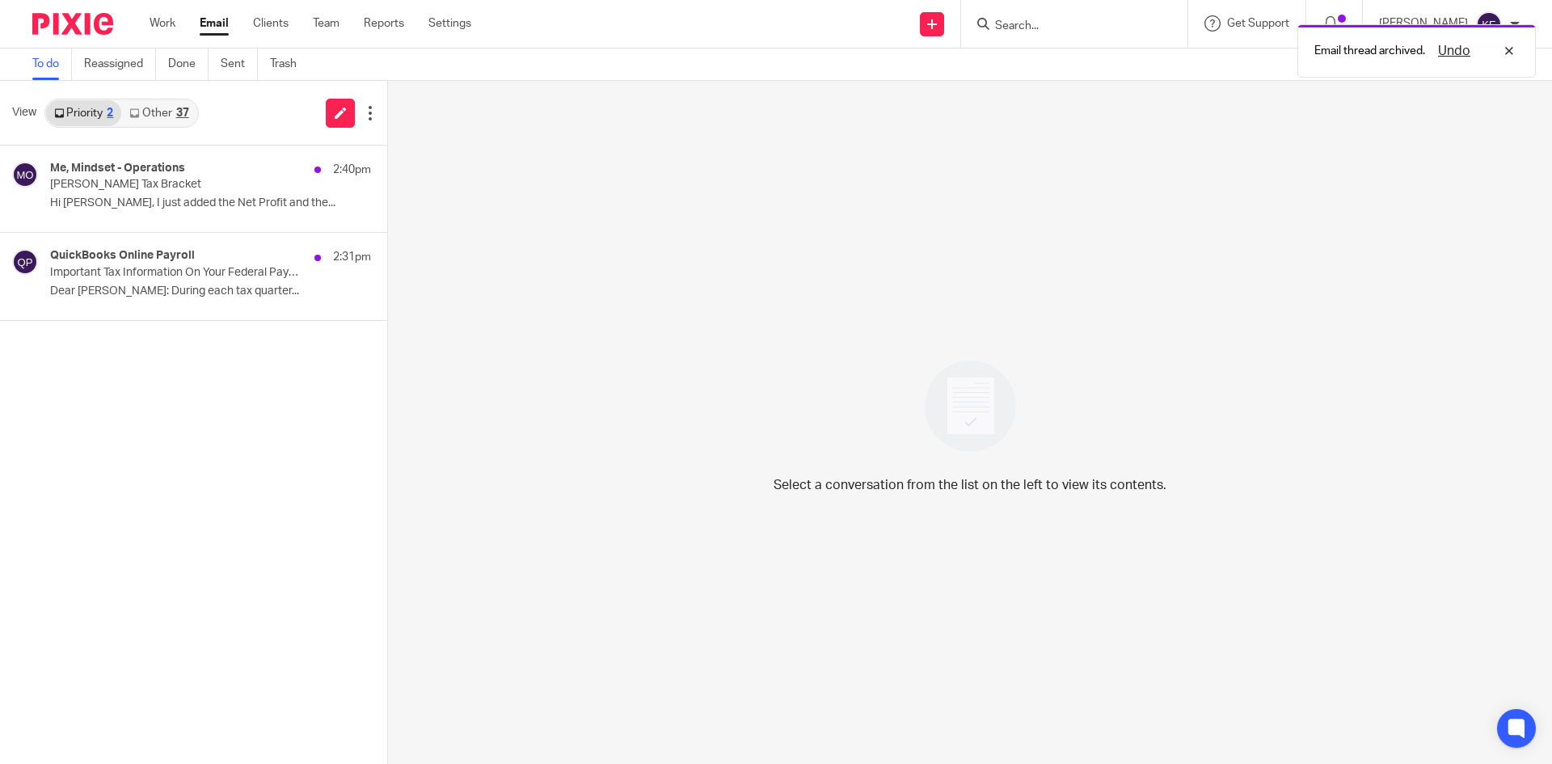
click at [200, 190] on p "[PERSON_NAME] Tax Bracket" at bounding box center [178, 185] width 257 height 14
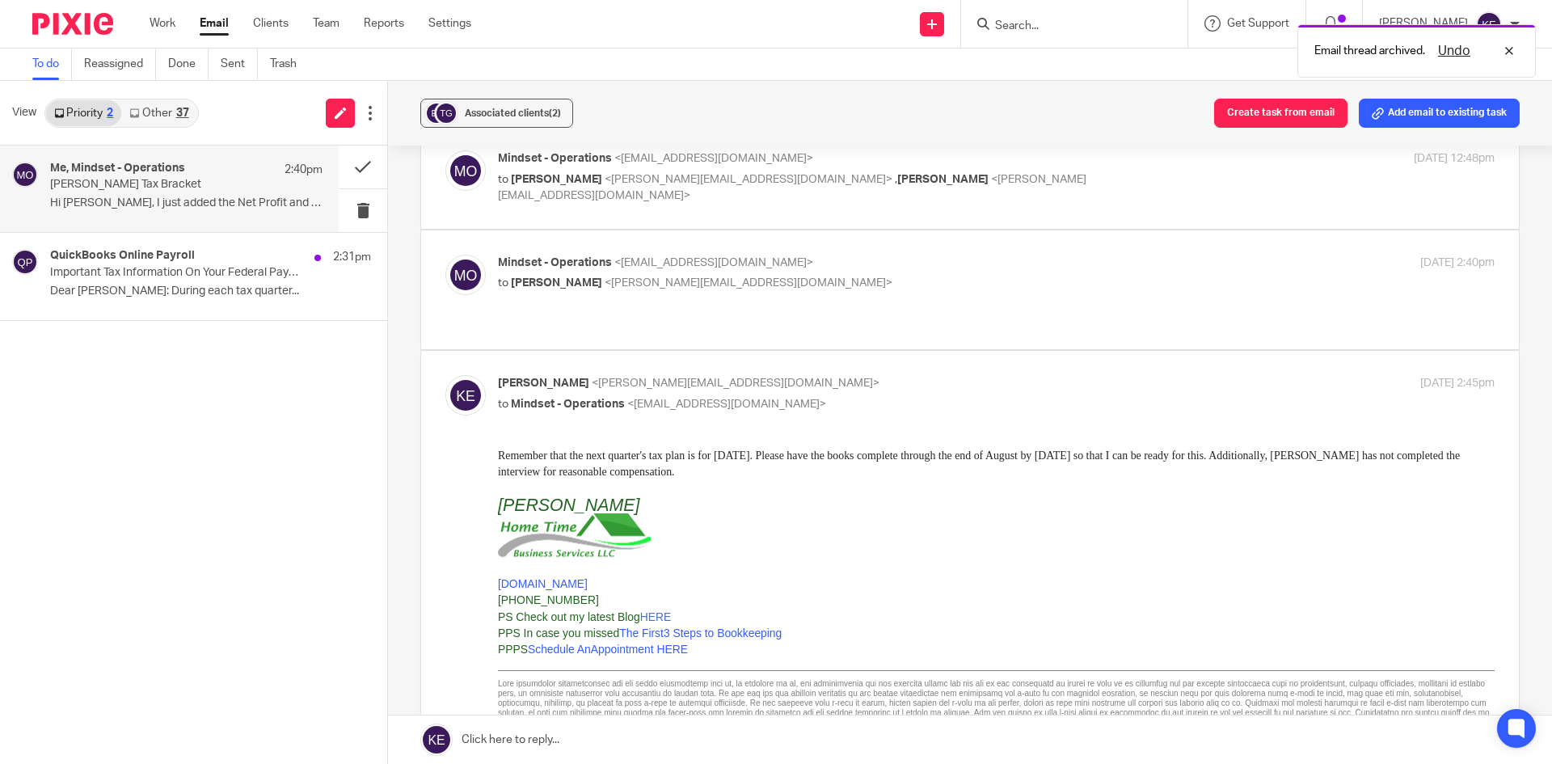
scroll to position [81, 0]
click at [365, 164] on button at bounding box center [363, 166] width 48 height 43
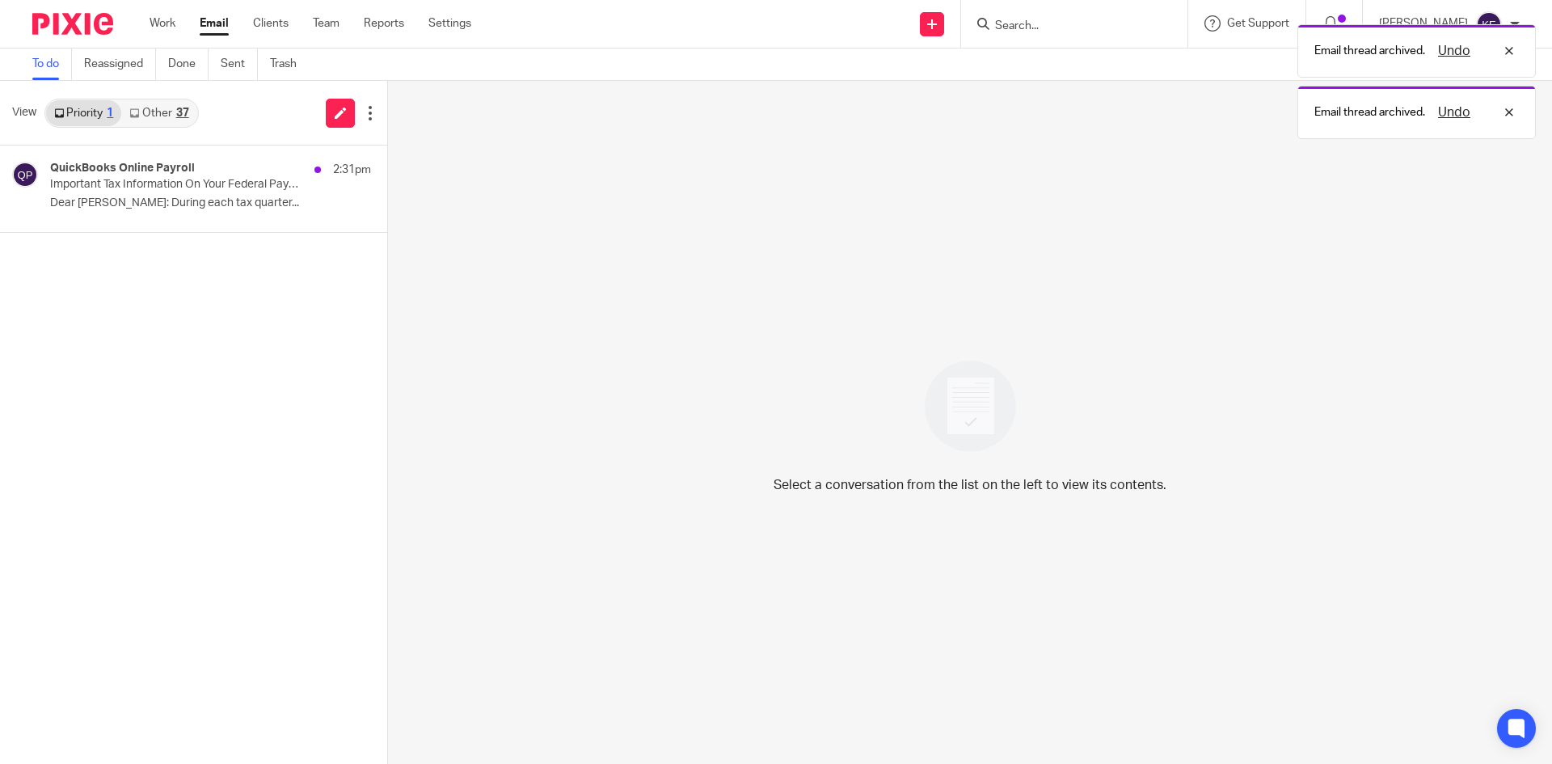
click at [185, 179] on p "Important Tax Information On Your Federal Payment and Filing" at bounding box center [178, 185] width 257 height 14
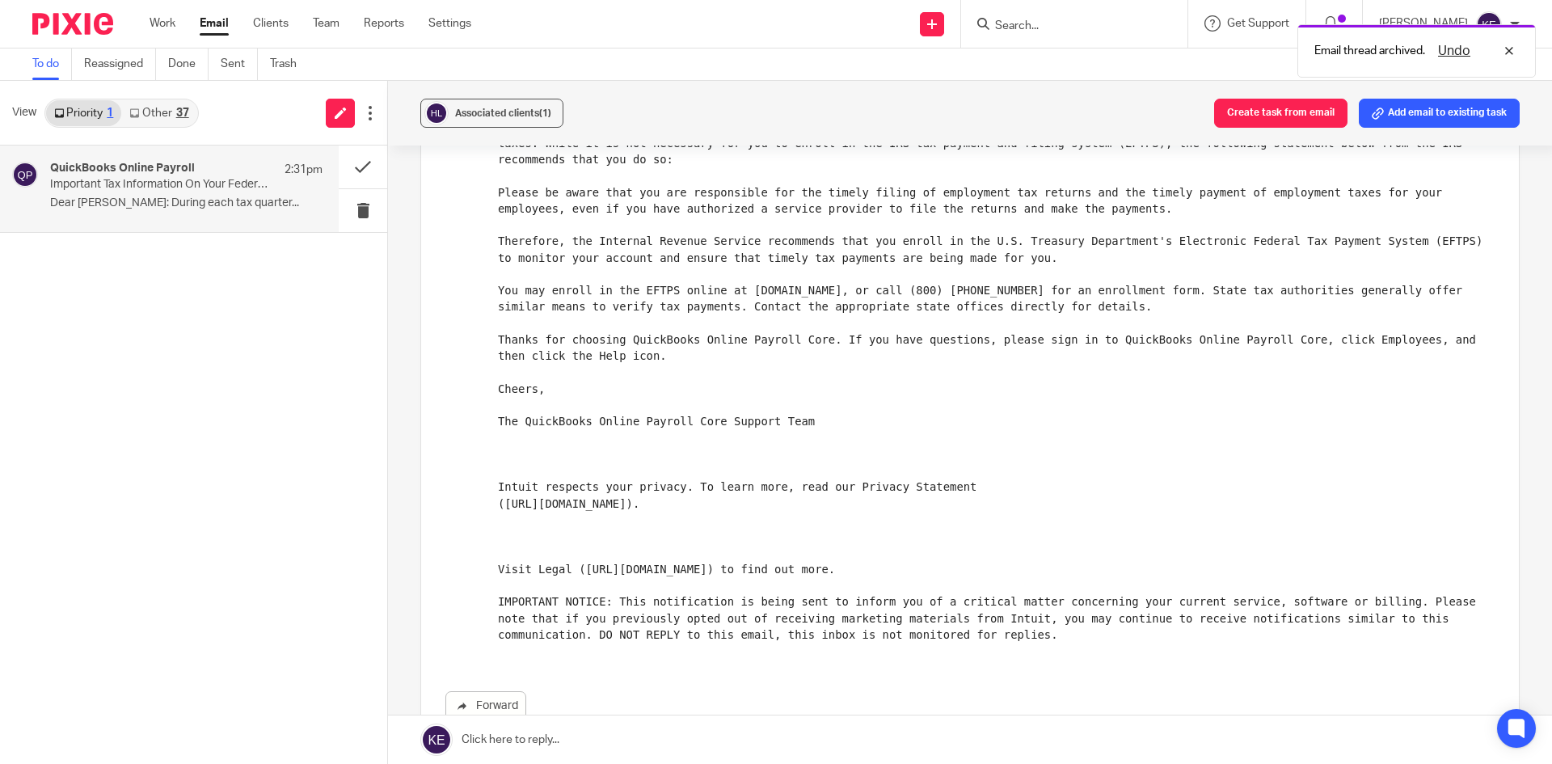
scroll to position [0, 0]
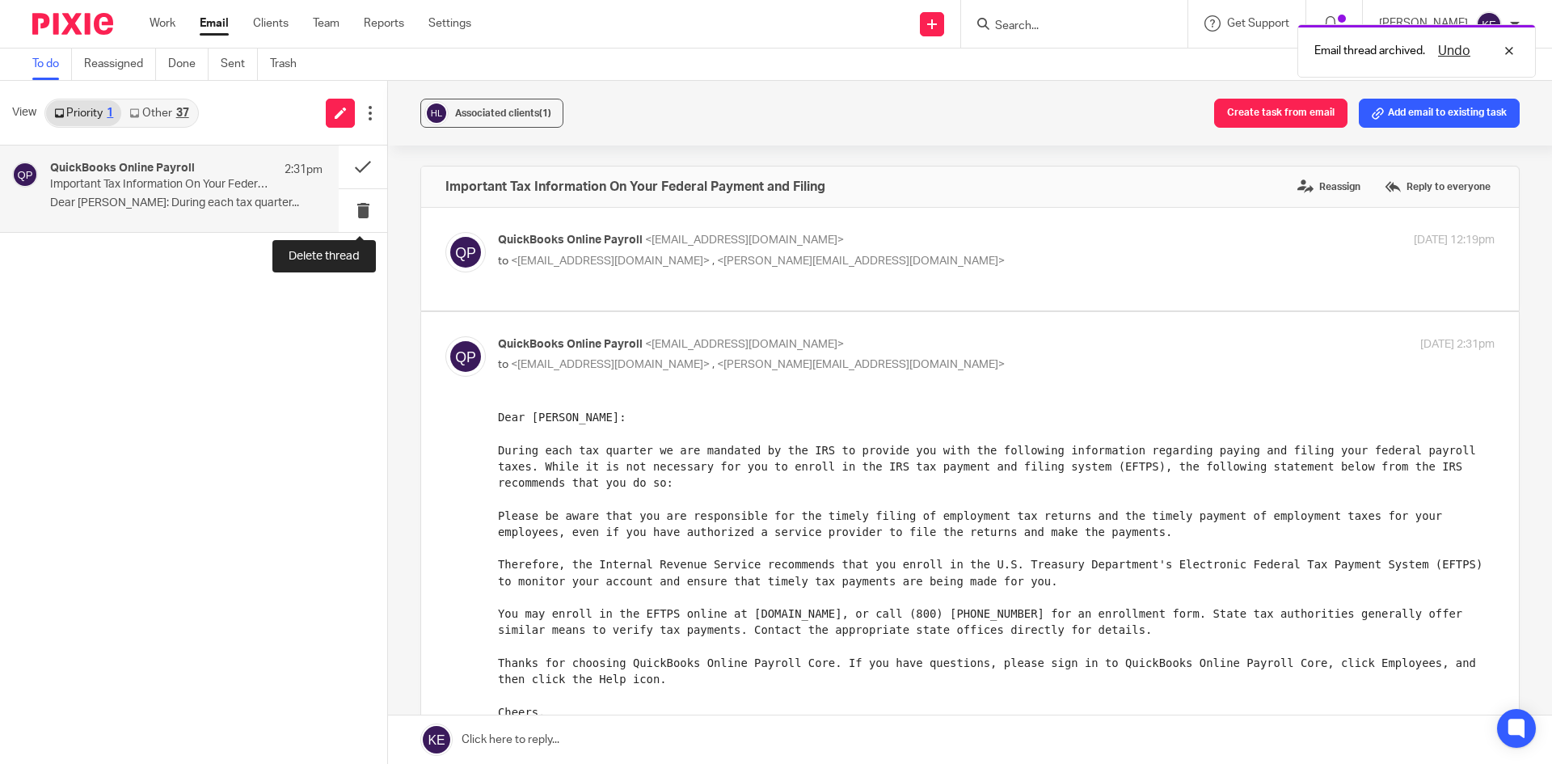
click at [352, 213] on button at bounding box center [363, 210] width 48 height 43
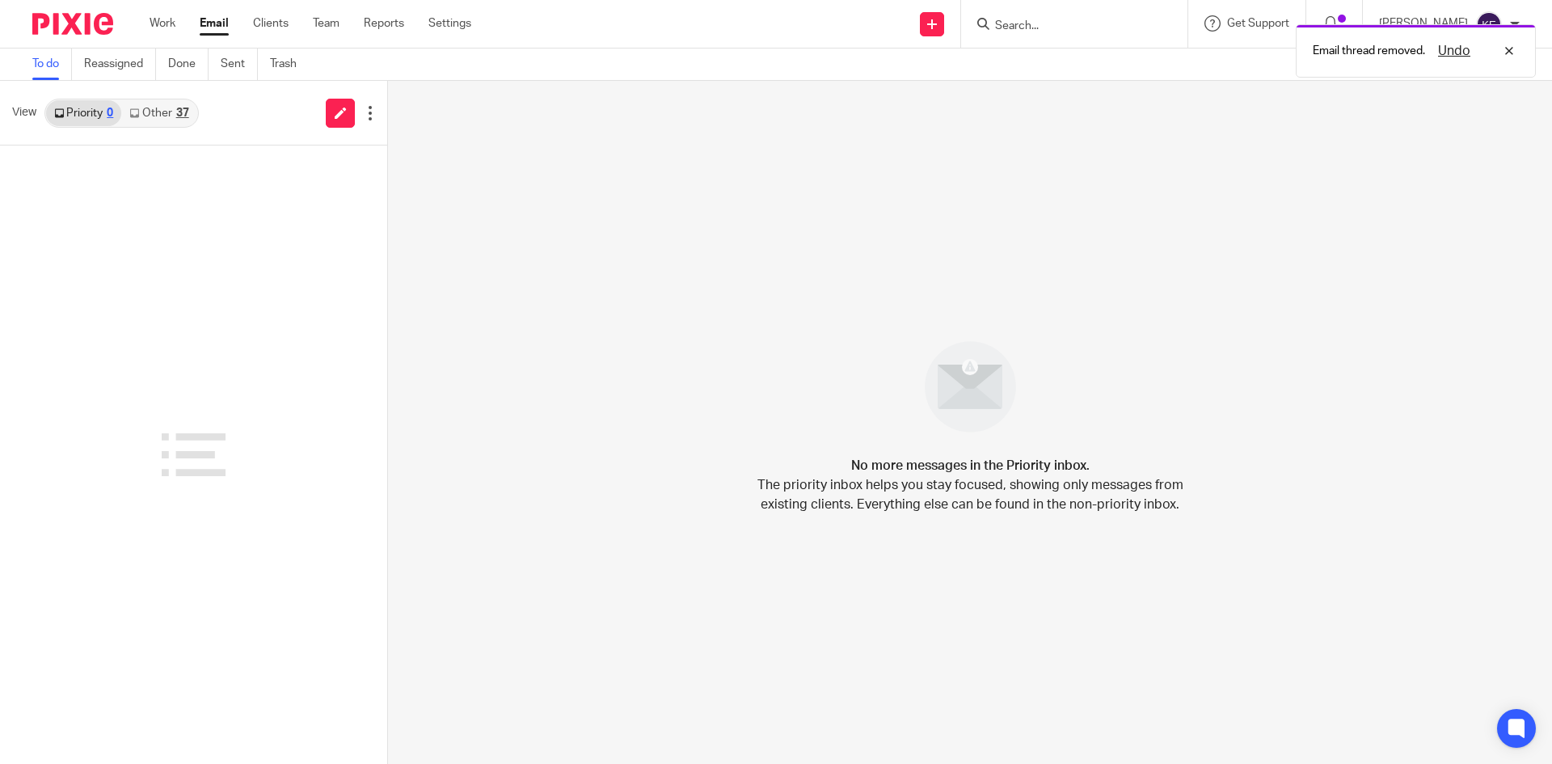
click at [187, 110] on div "37" at bounding box center [182, 113] width 13 height 11
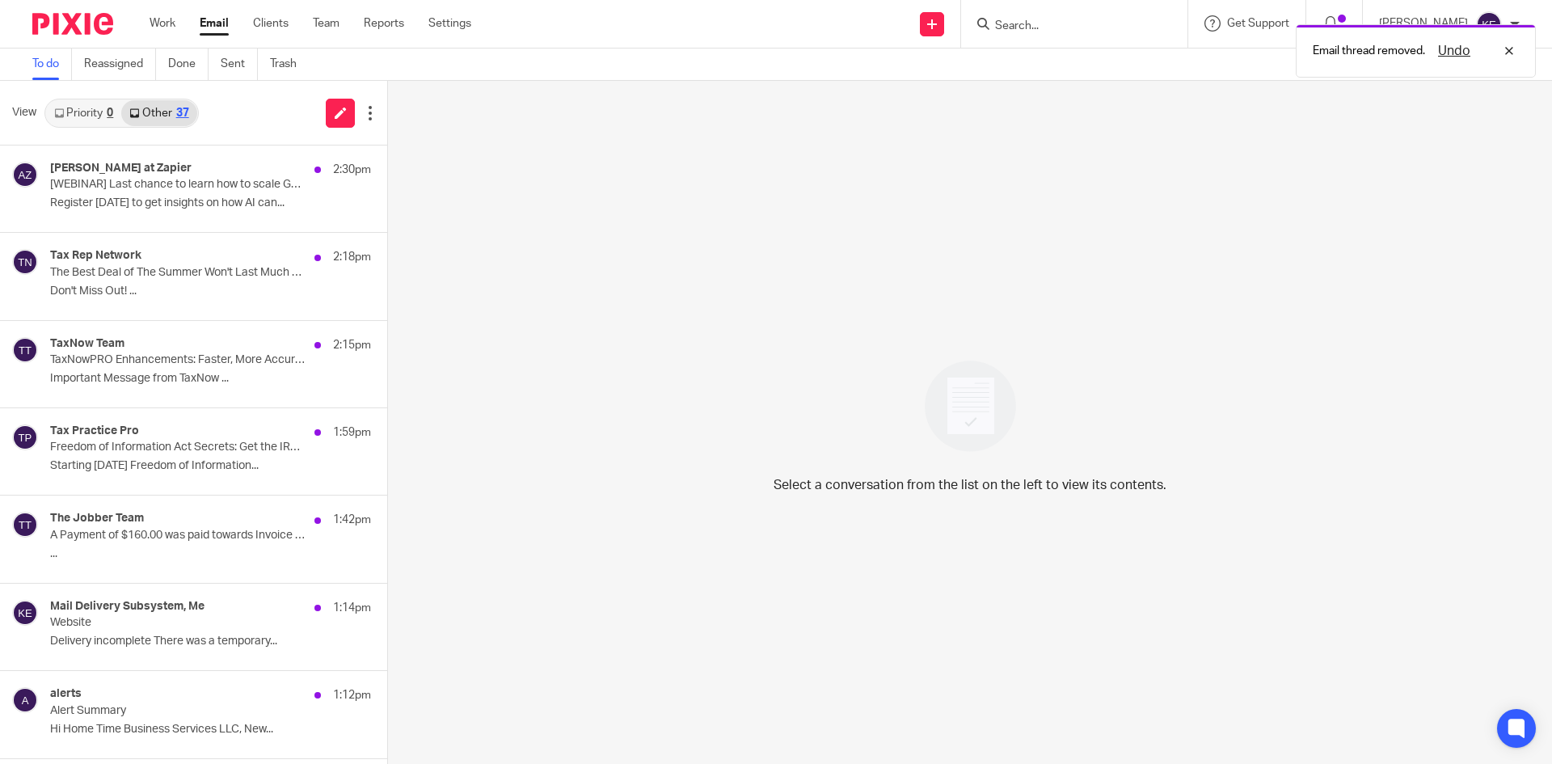
click at [215, 184] on p "[WEBINAR] Last chance to learn how to scale GTM efforts with AI" at bounding box center [178, 185] width 257 height 14
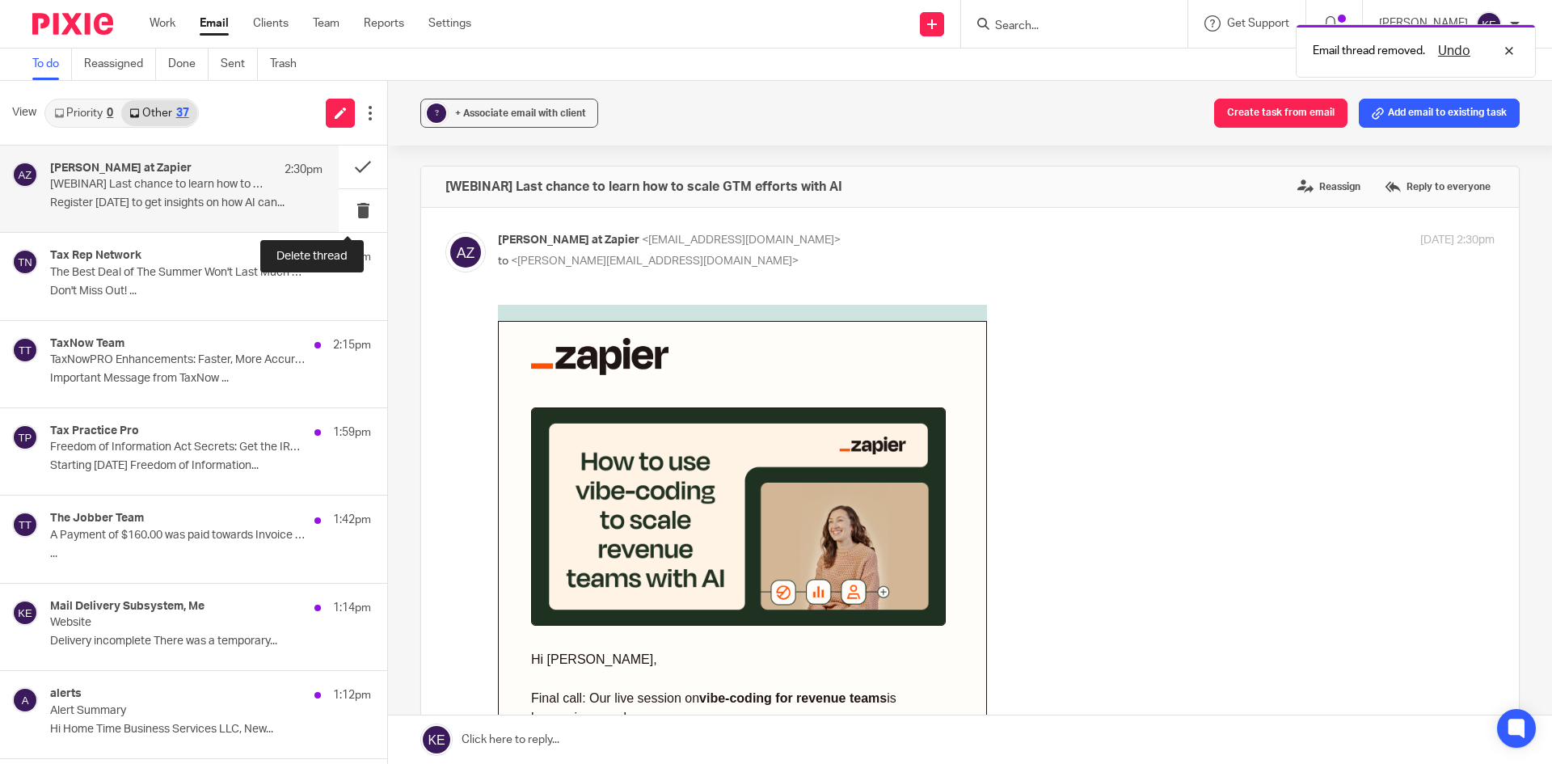
click at [345, 203] on button at bounding box center [363, 210] width 48 height 43
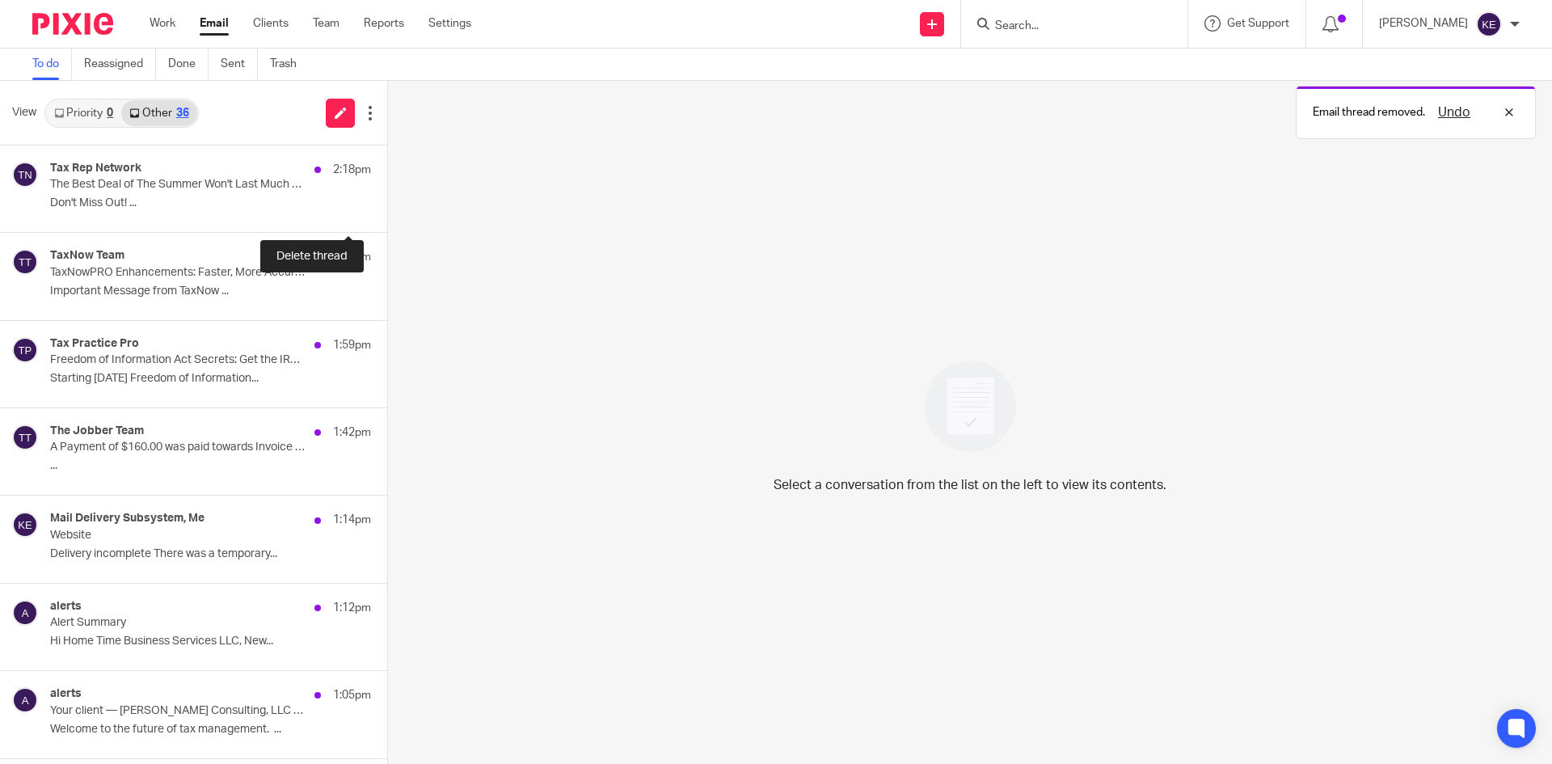
click at [387, 203] on button at bounding box center [393, 210] width 13 height 43
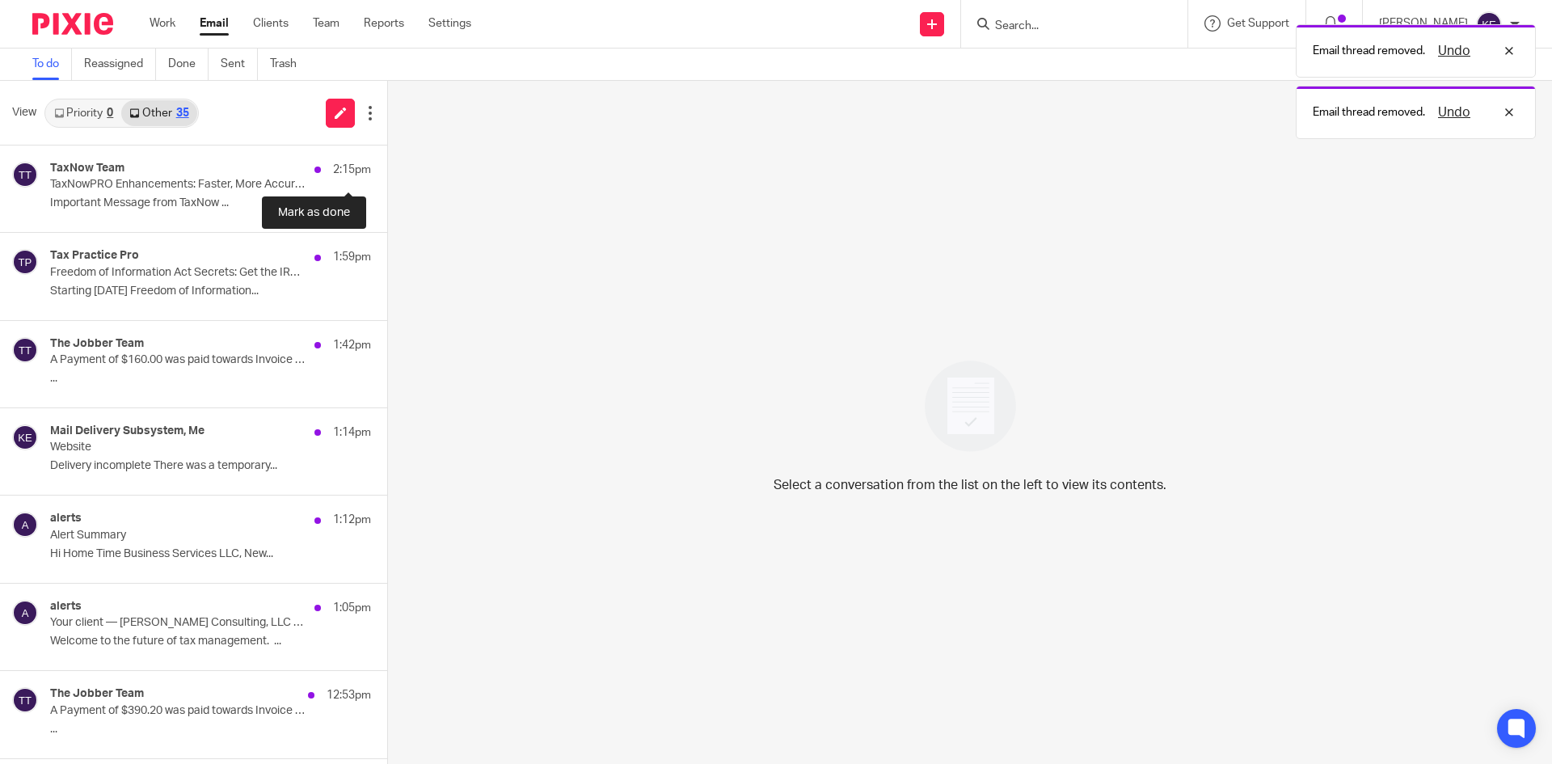
click at [387, 154] on button at bounding box center [393, 166] width 13 height 43
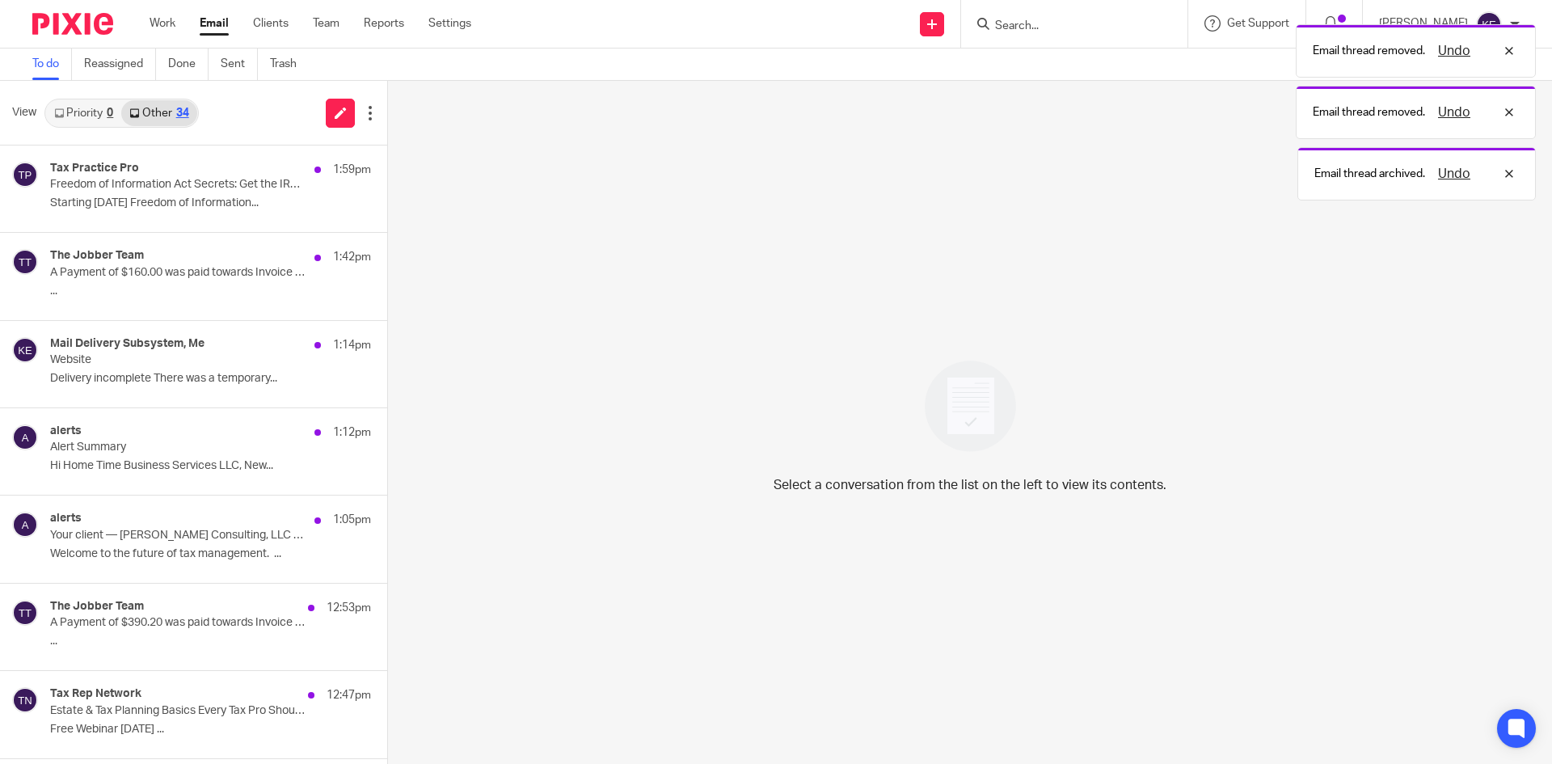
click at [238, 195] on div "Tax Practice Pro 1:59pm Freedom of Information Act Secrets: Get the IRS to Open…" at bounding box center [210, 189] width 321 height 54
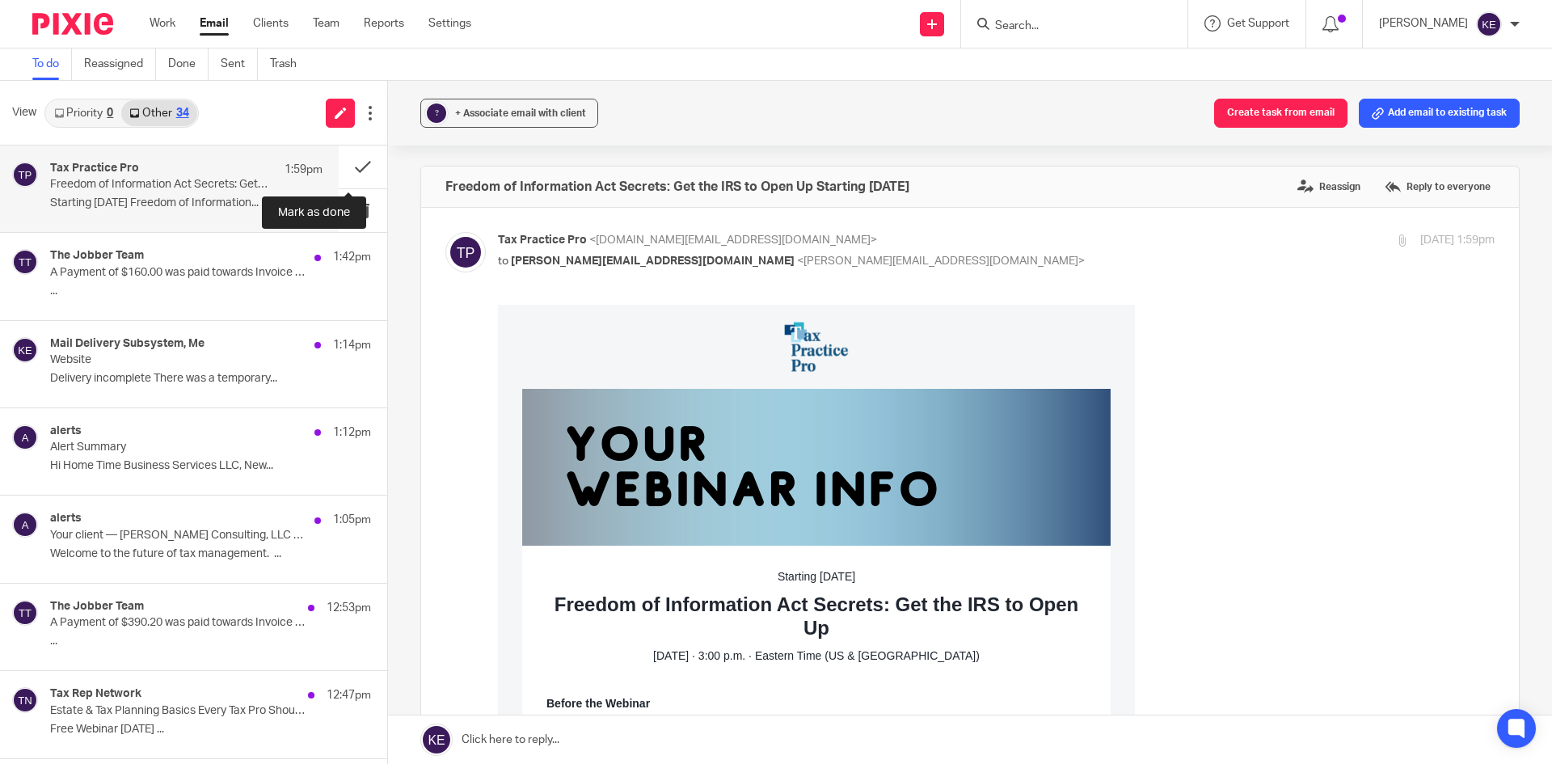
click at [345, 163] on button at bounding box center [363, 166] width 48 height 43
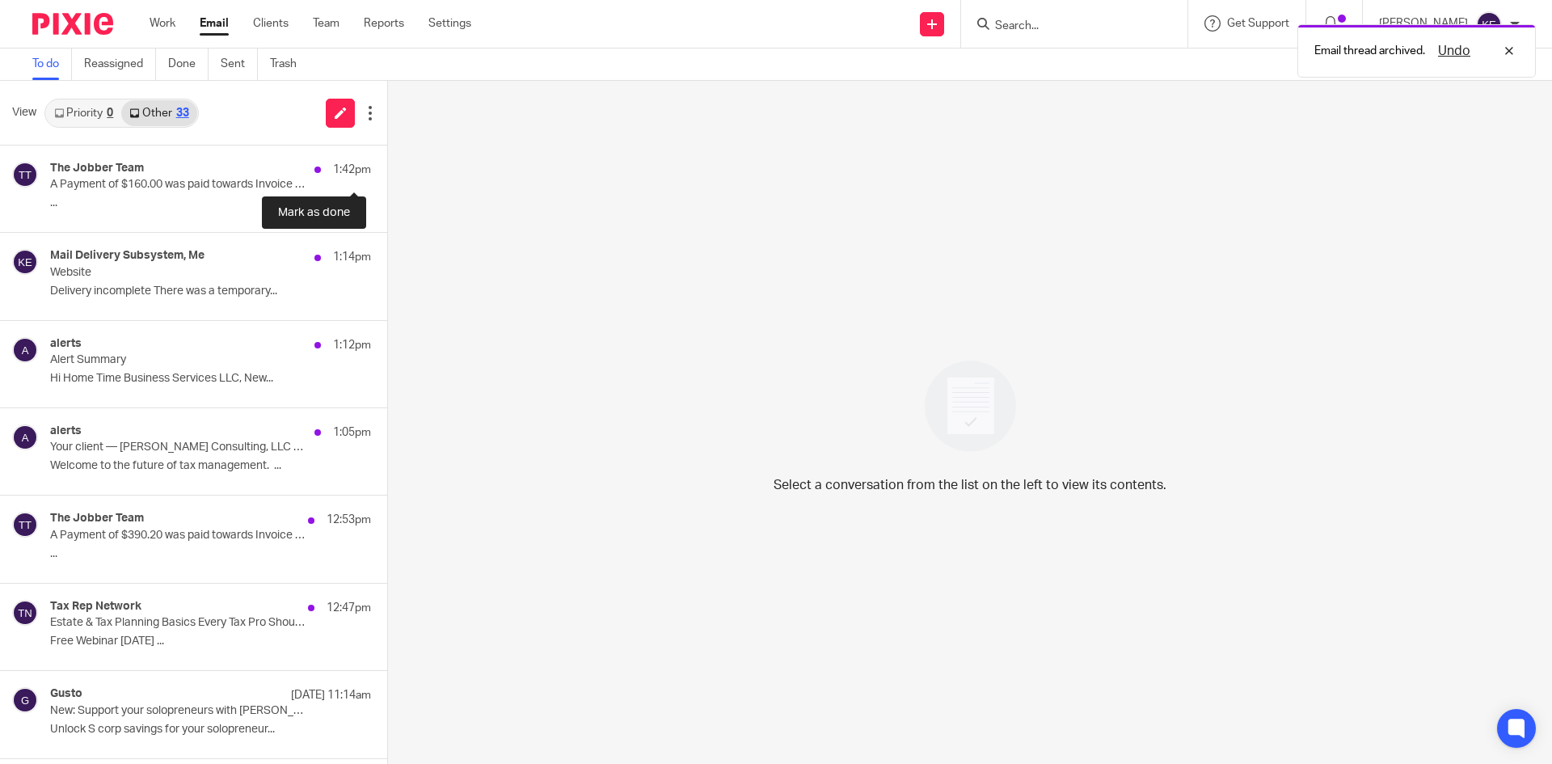
click at [387, 168] on button at bounding box center [393, 166] width 13 height 43
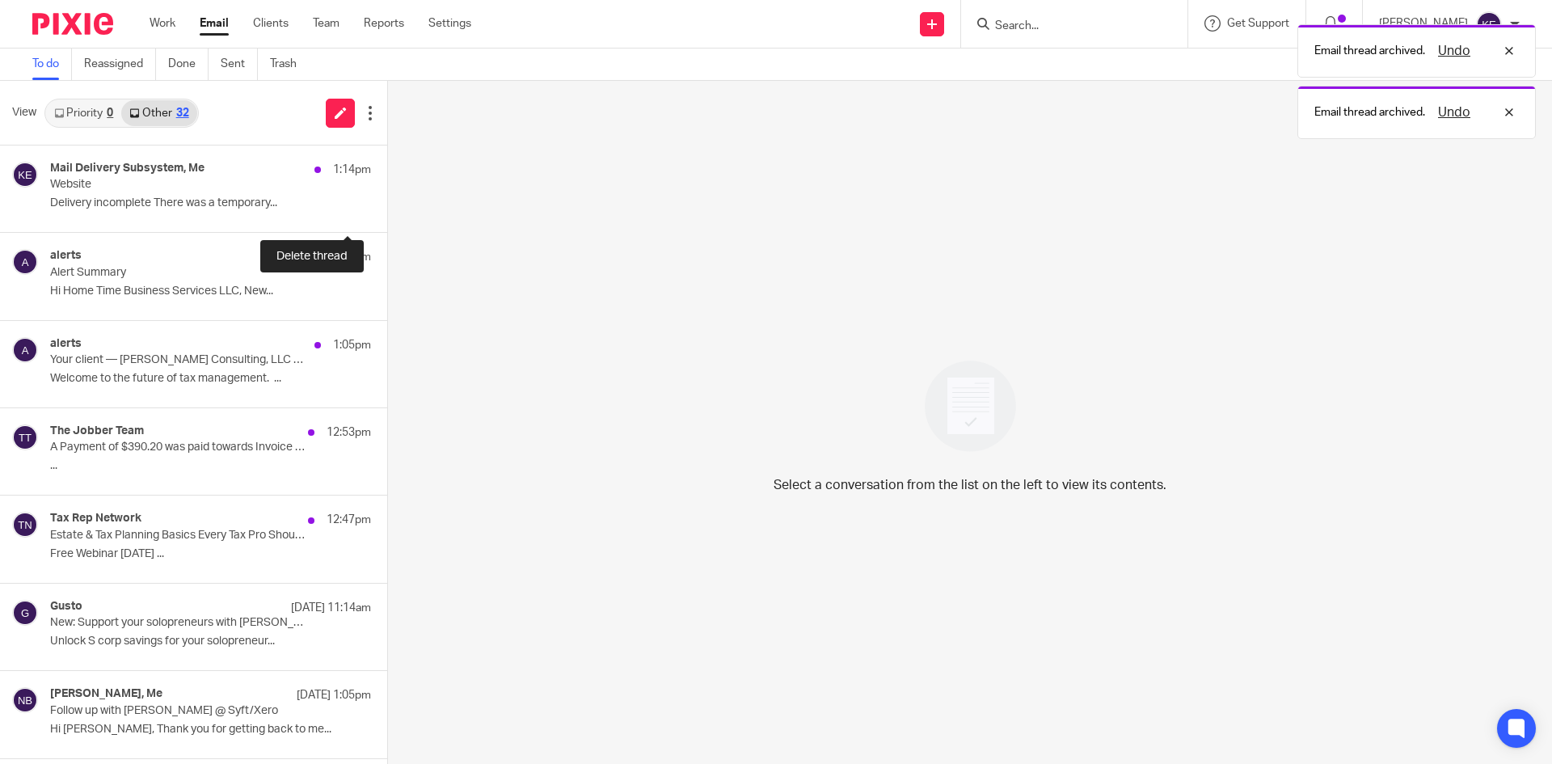
click at [387, 202] on button at bounding box center [393, 210] width 13 height 43
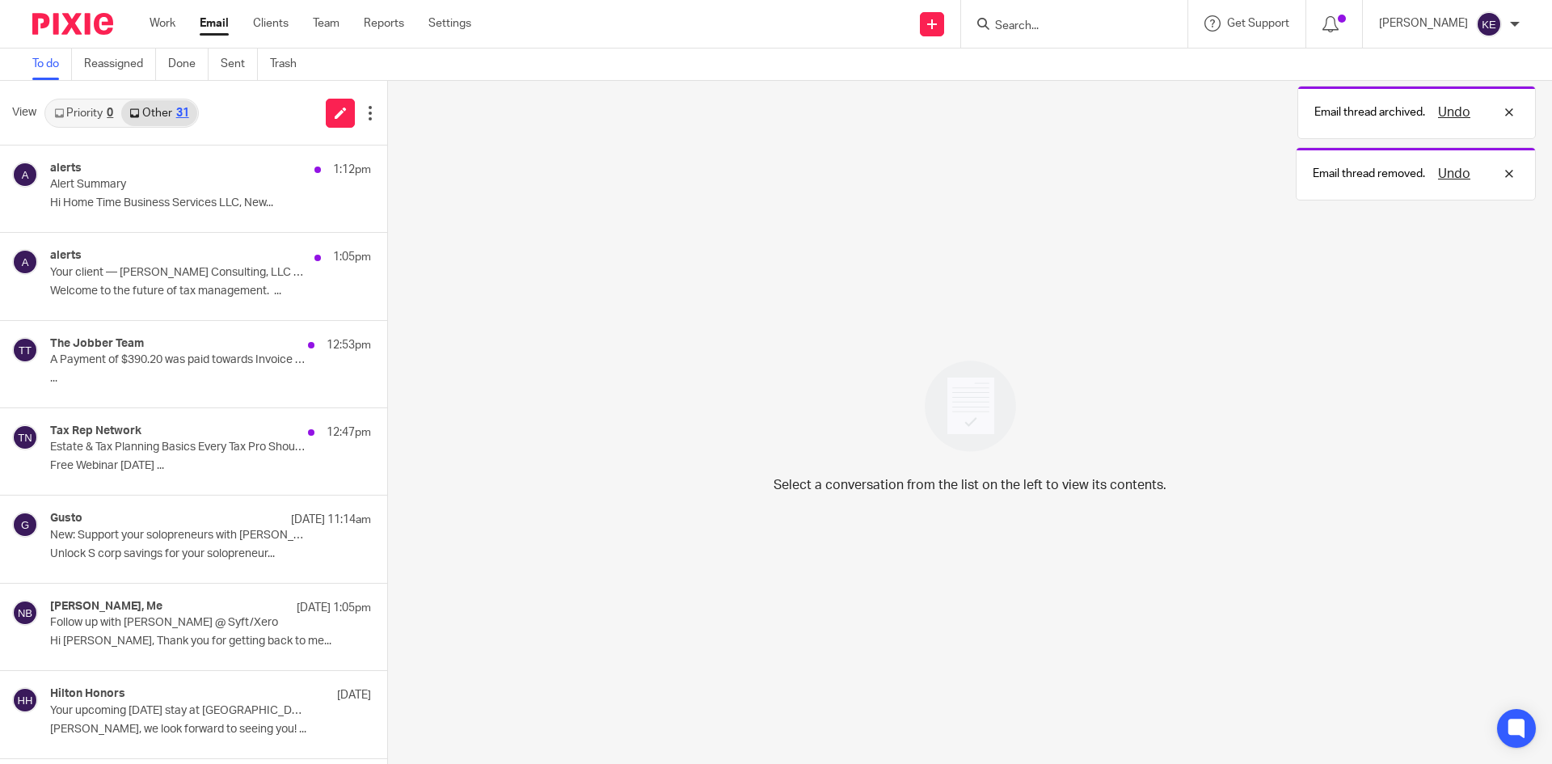
click at [189, 193] on div "alerts 1:12pm Alert Summary Hi Home Time Business Services LLC, New..." at bounding box center [210, 189] width 321 height 54
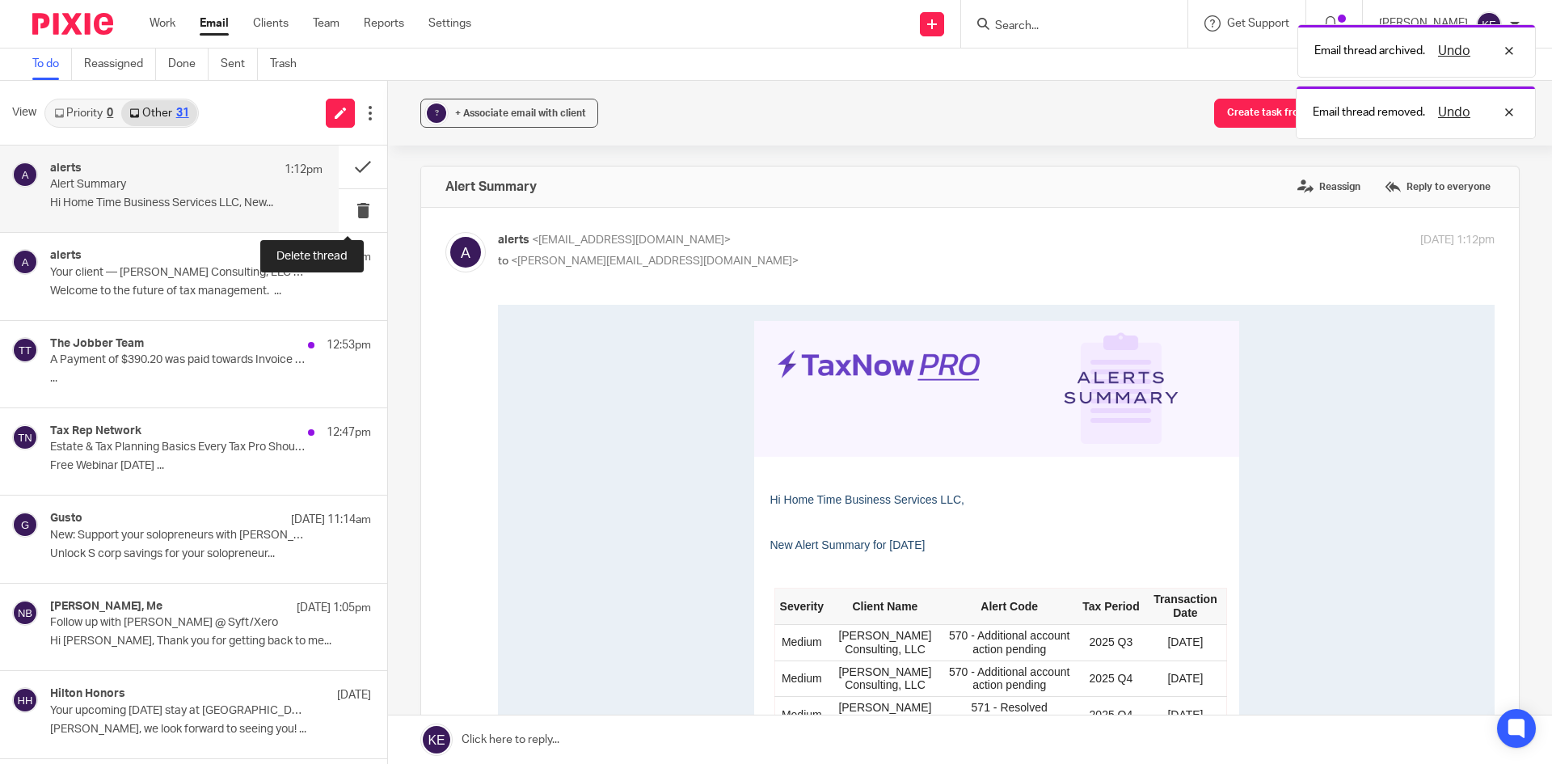
click at [348, 203] on button at bounding box center [363, 210] width 48 height 43
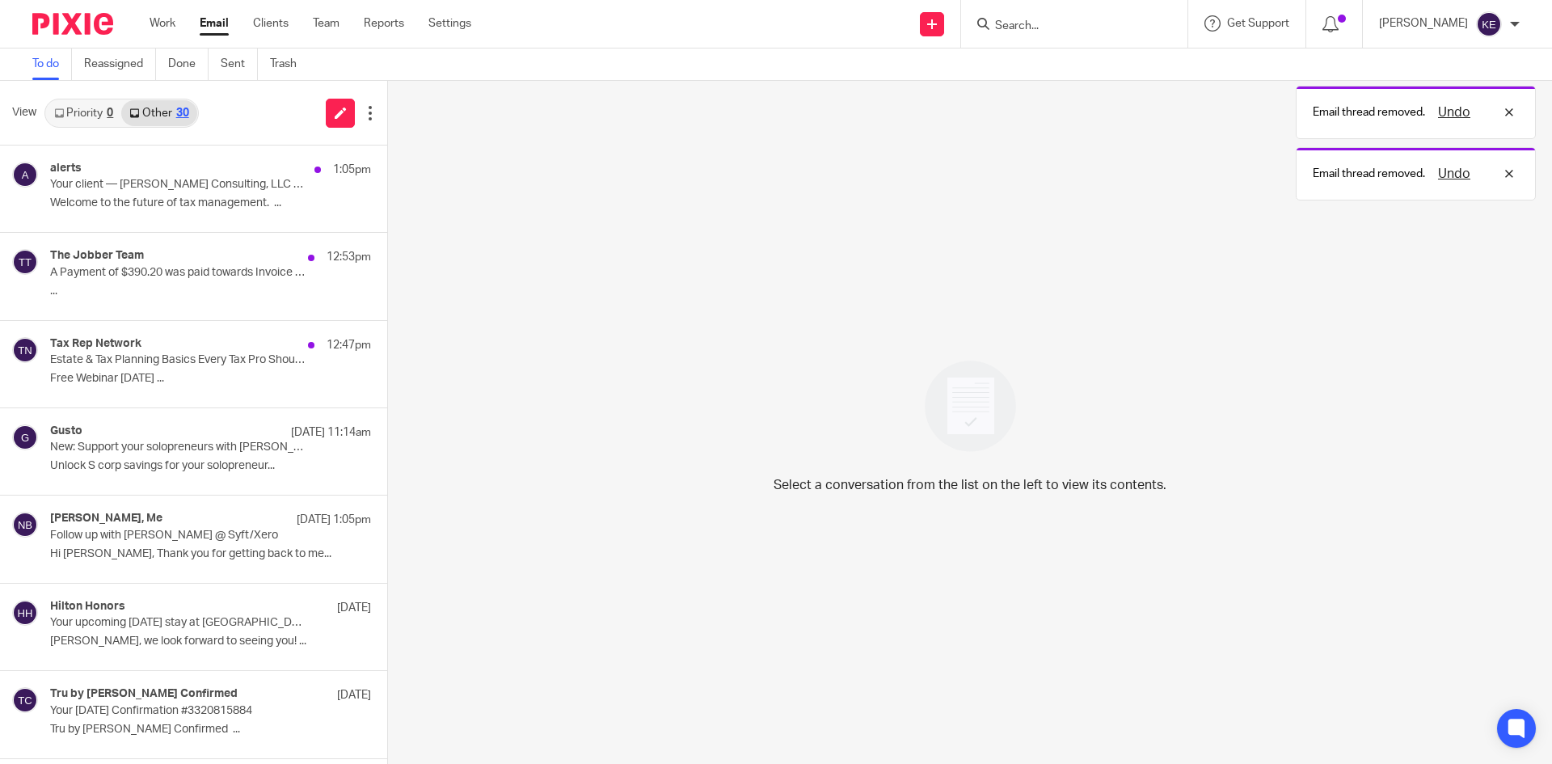
click at [265, 200] on p "Welcome to the future of tax management. ..." at bounding box center [210, 203] width 321 height 14
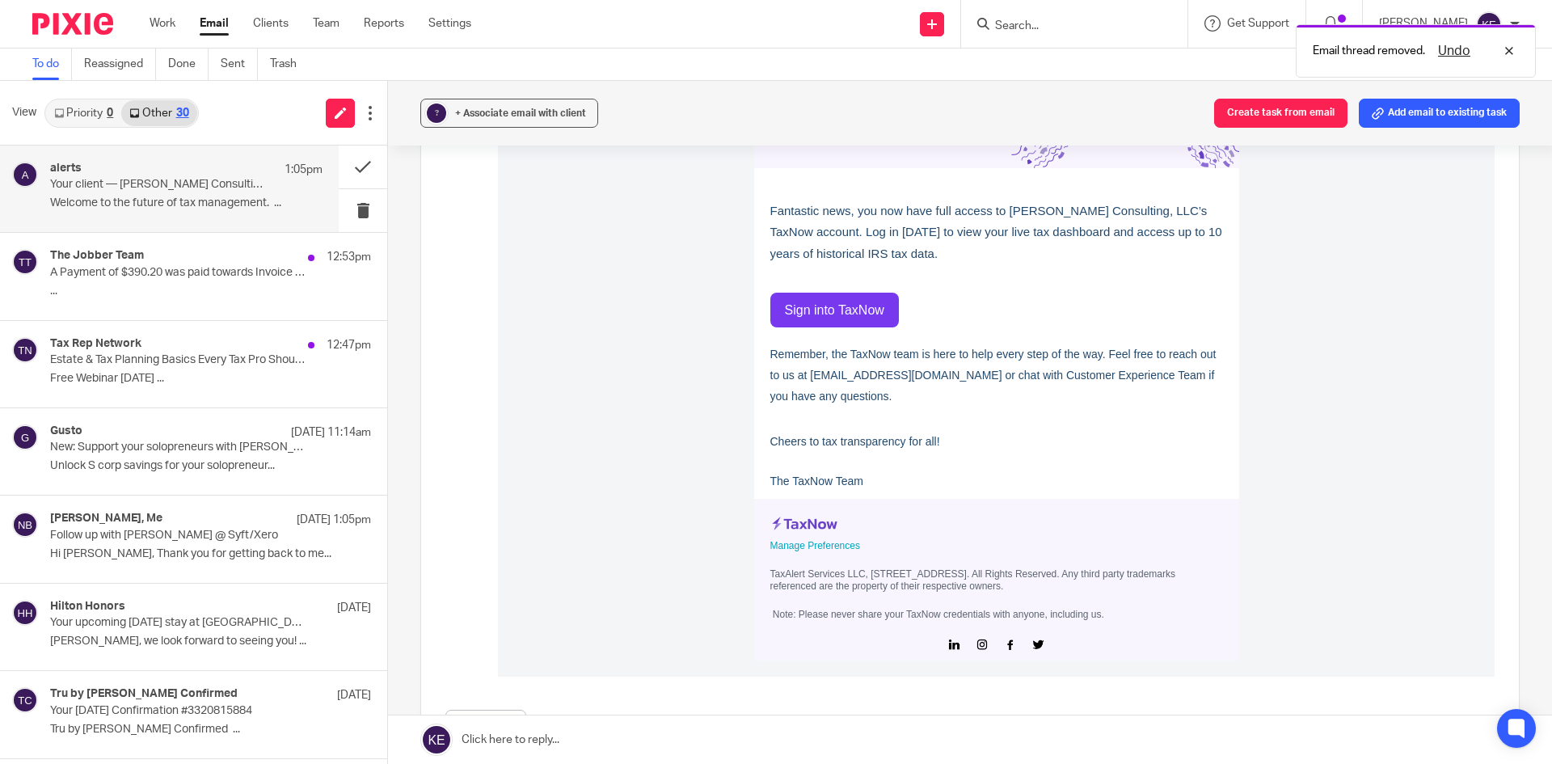
scroll to position [323, 0]
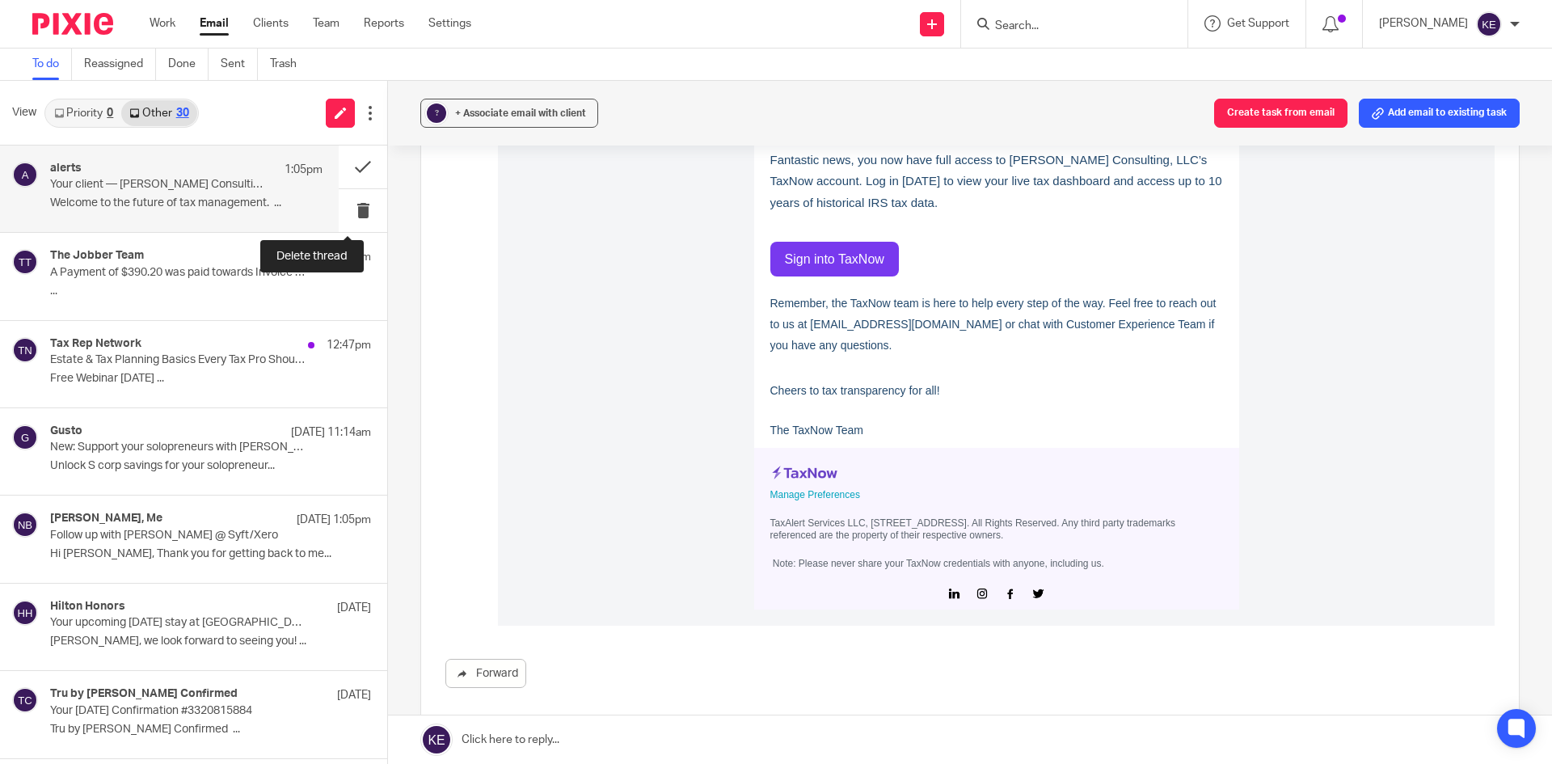
click at [339, 201] on button at bounding box center [363, 210] width 48 height 43
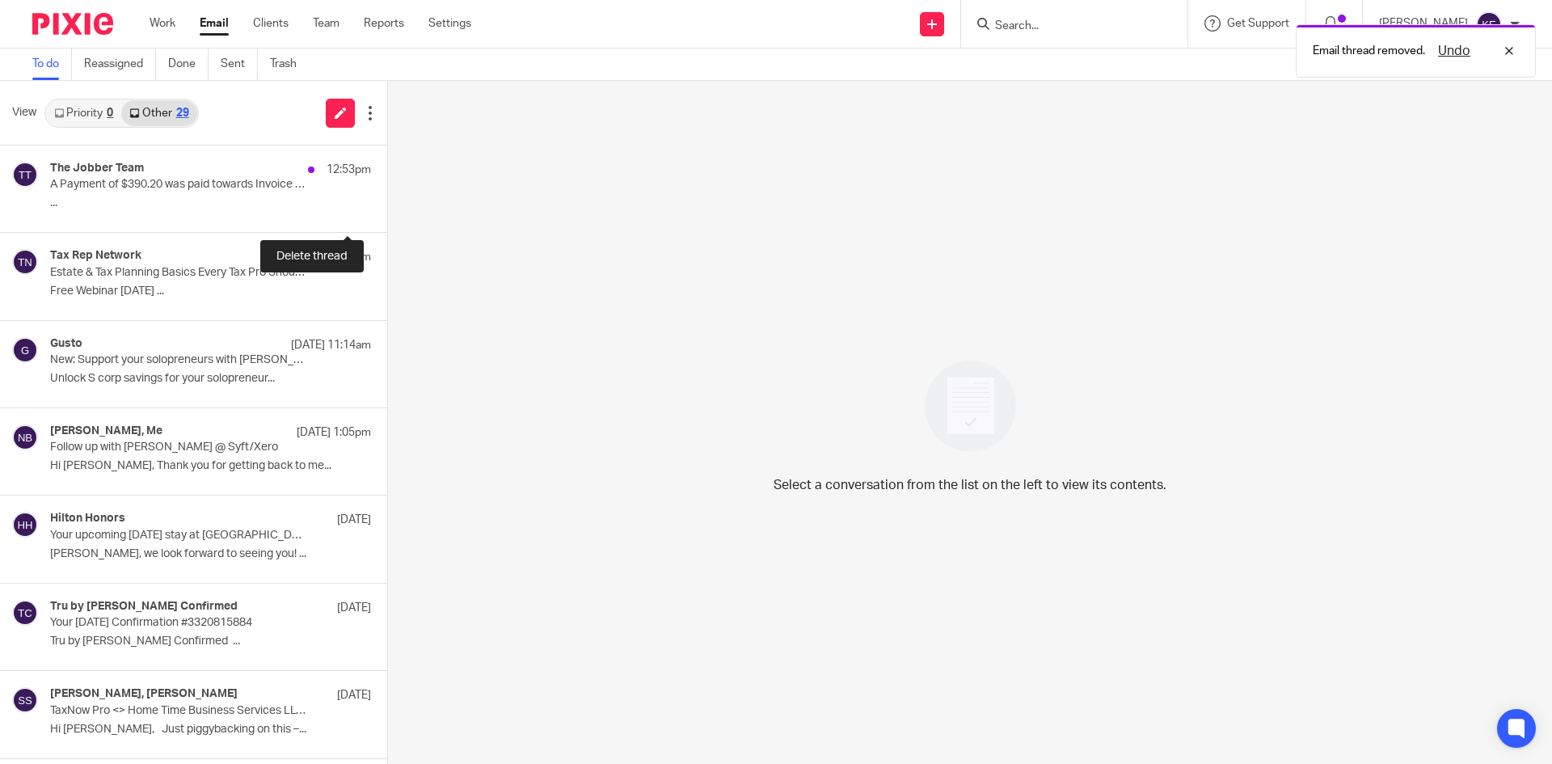
click at [387, 202] on button at bounding box center [393, 210] width 13 height 43
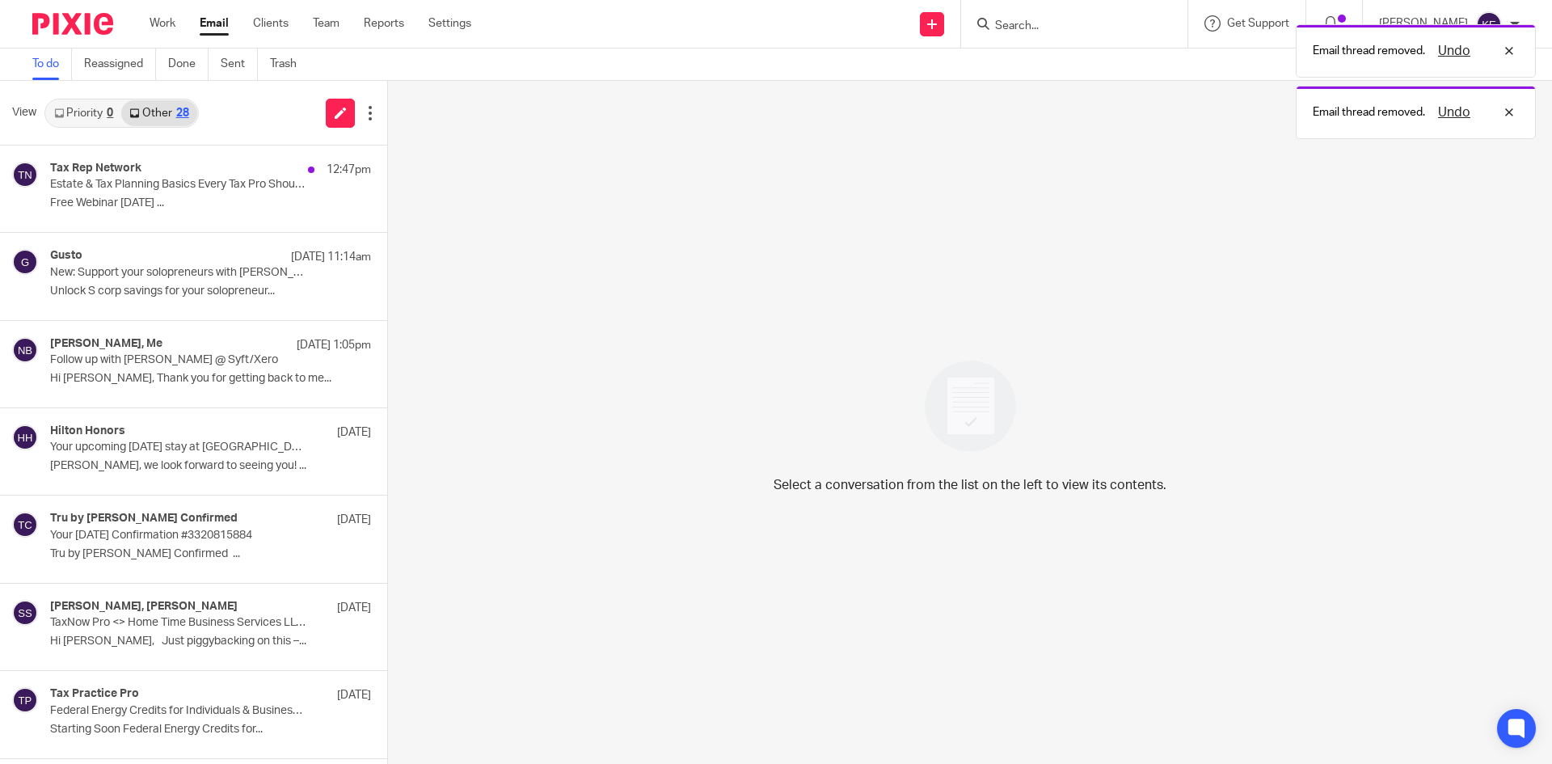
click at [242, 206] on p "Free Webinar [DATE] ..." at bounding box center [210, 203] width 321 height 14
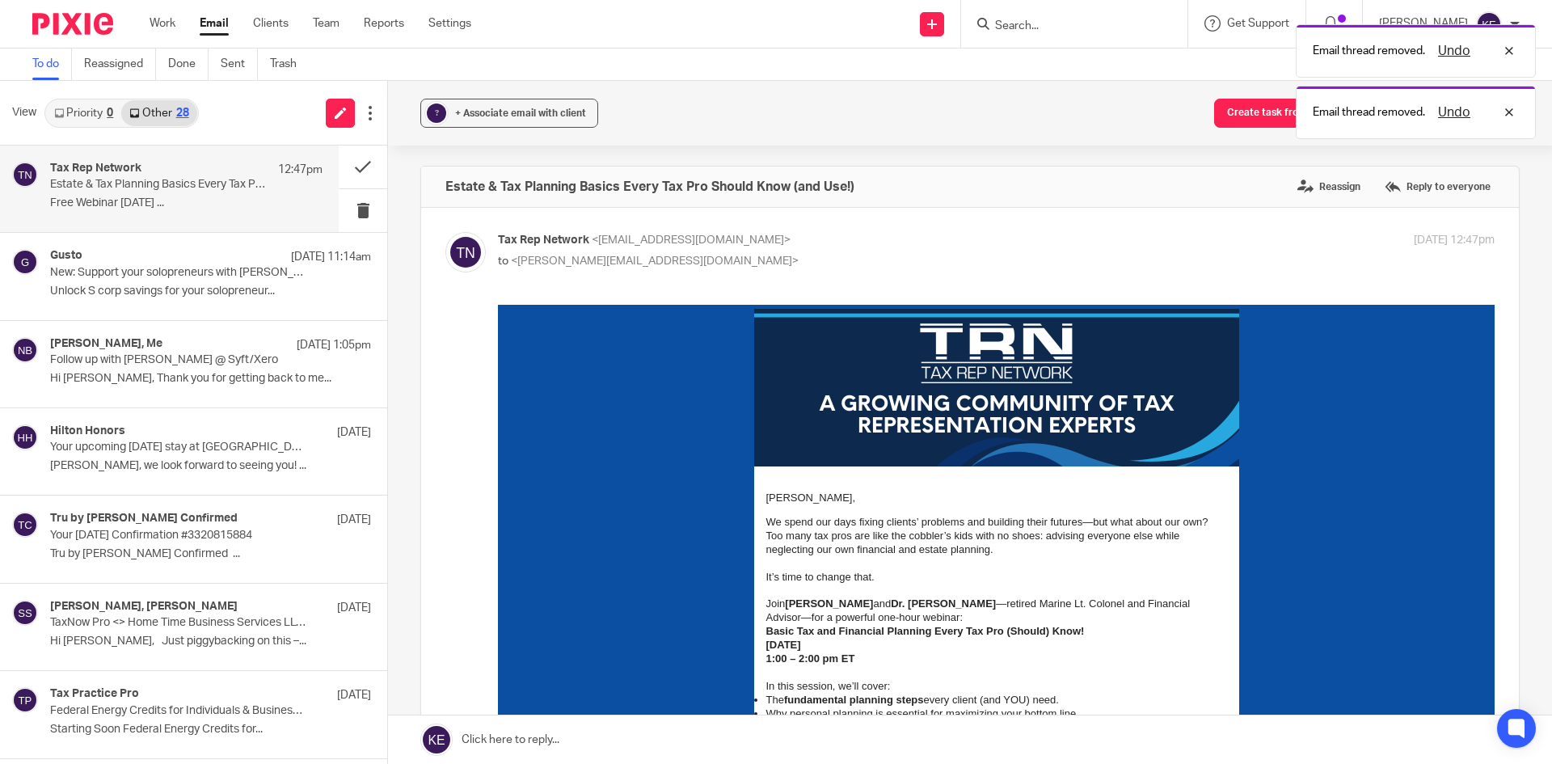
scroll to position [0, 0]
click at [344, 204] on button at bounding box center [363, 210] width 48 height 43
